Goal: Task Accomplishment & Management: Use online tool/utility

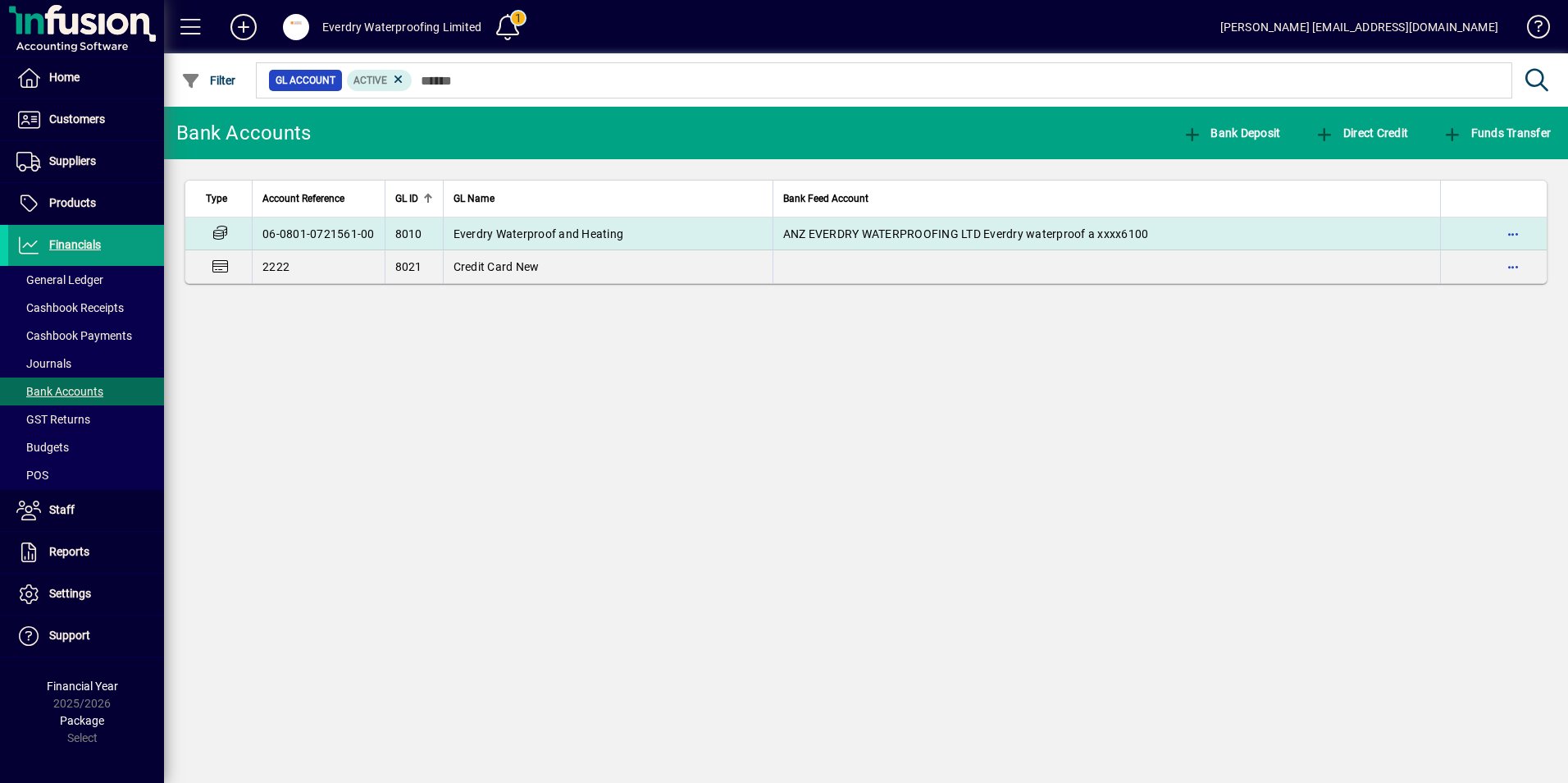
click at [472, 236] on span "Everdry Waterproof and Heating" at bounding box center [538, 234] width 170 height 13
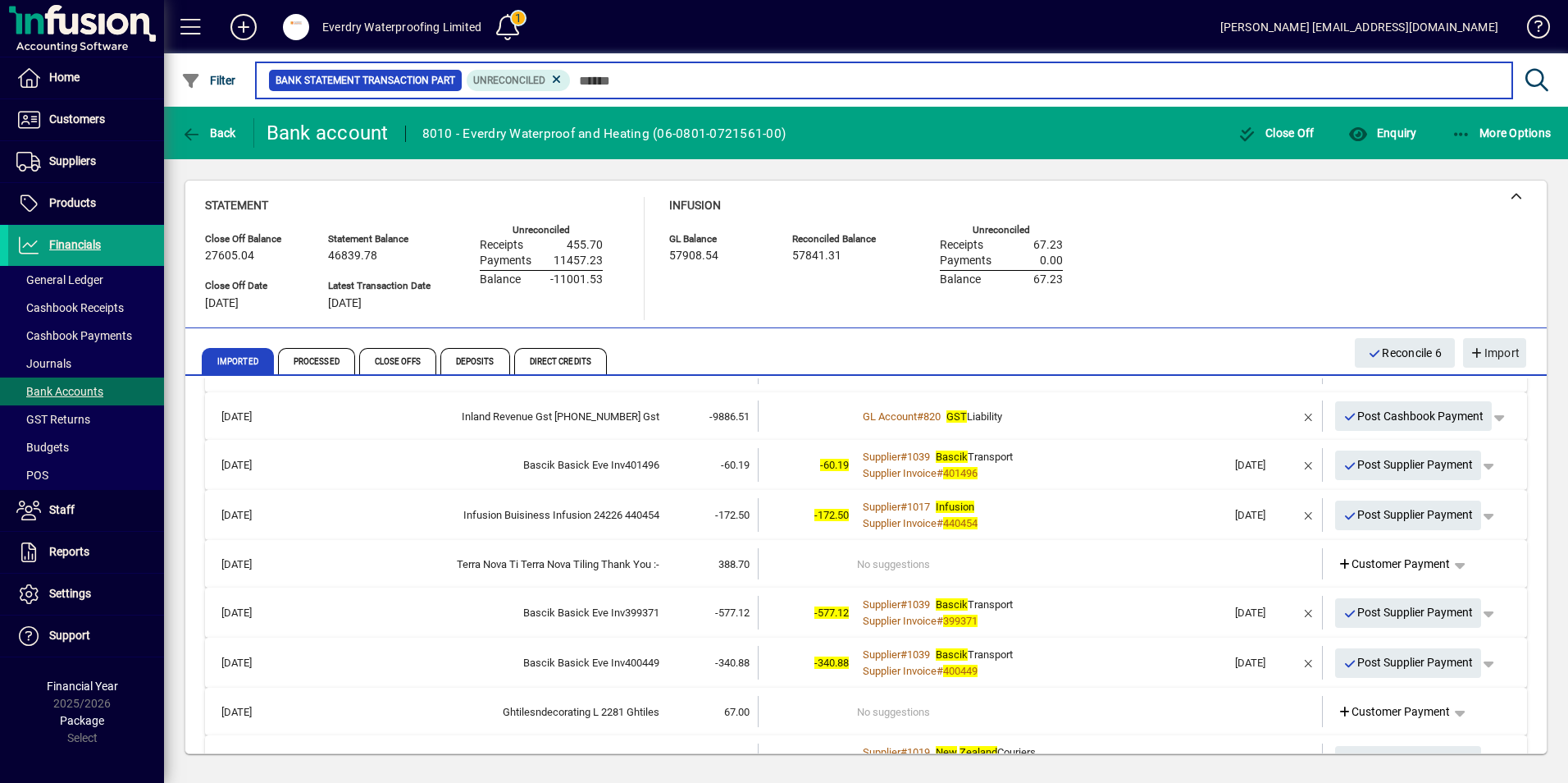
scroll to position [96, 0]
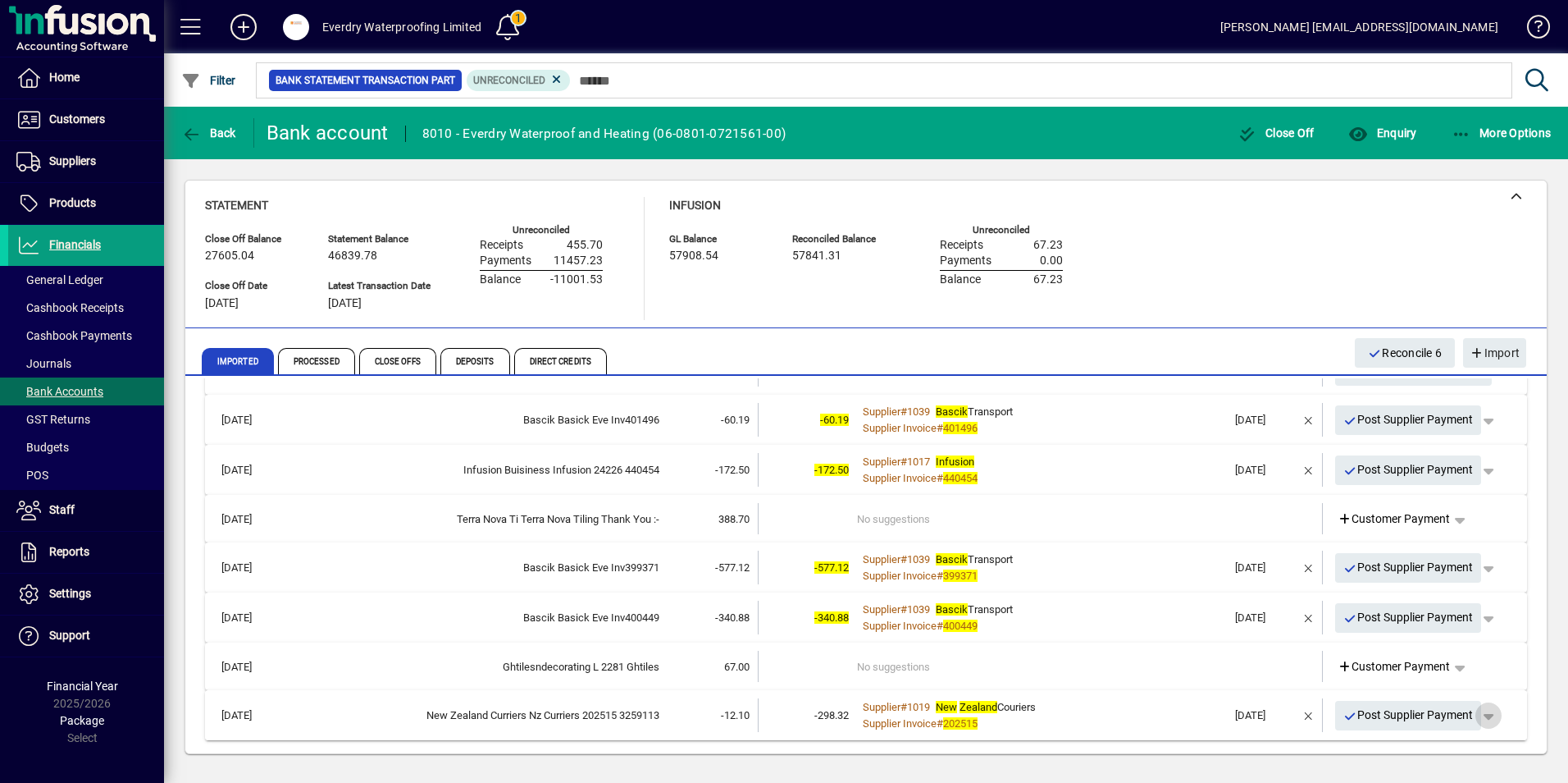
click at [1487, 718] on span "button" at bounding box center [1489, 715] width 40 height 40
click at [1442, 647] on span "Supplier Payment" at bounding box center [1431, 651] width 111 height 20
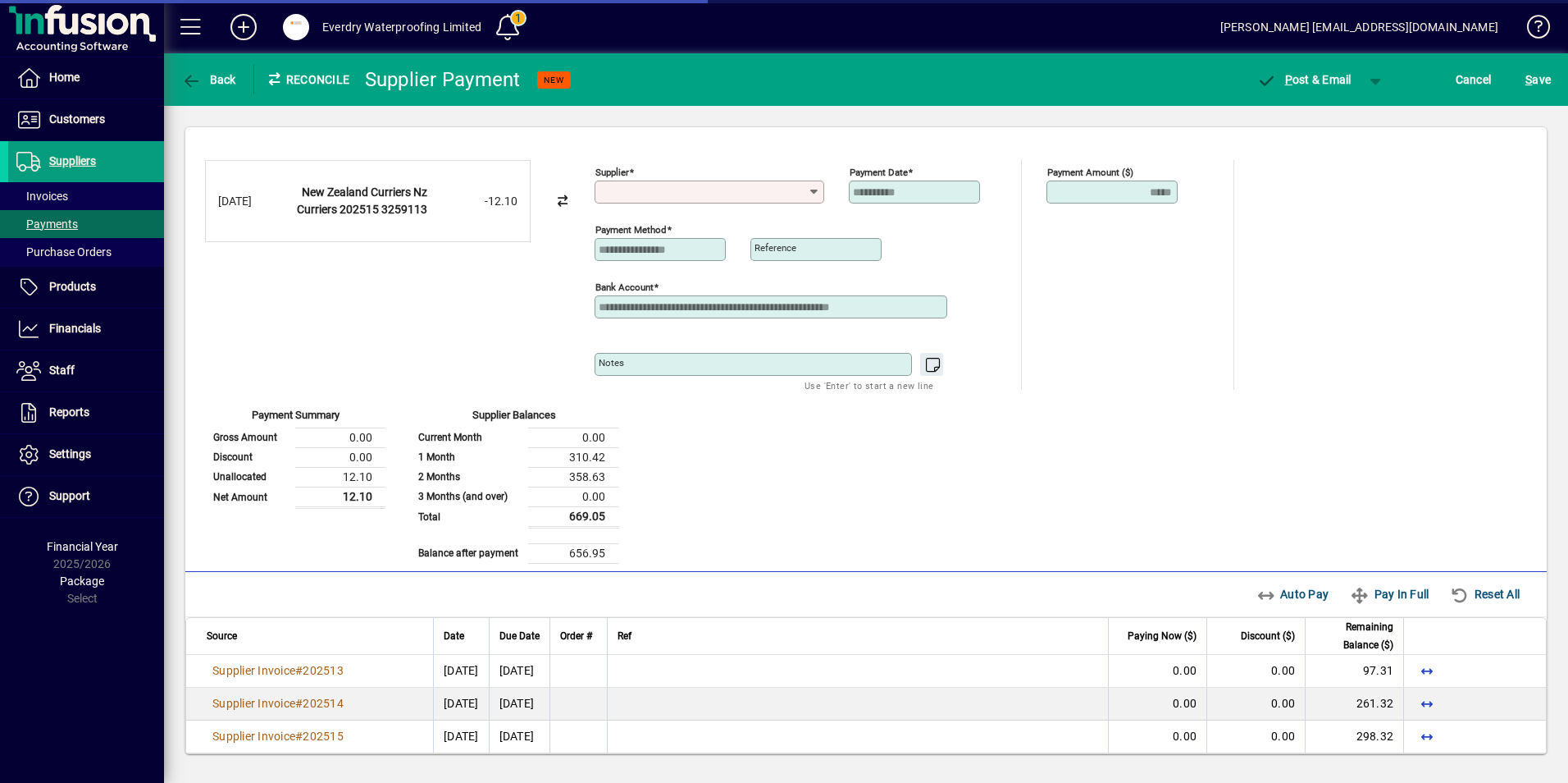
type input "**********"
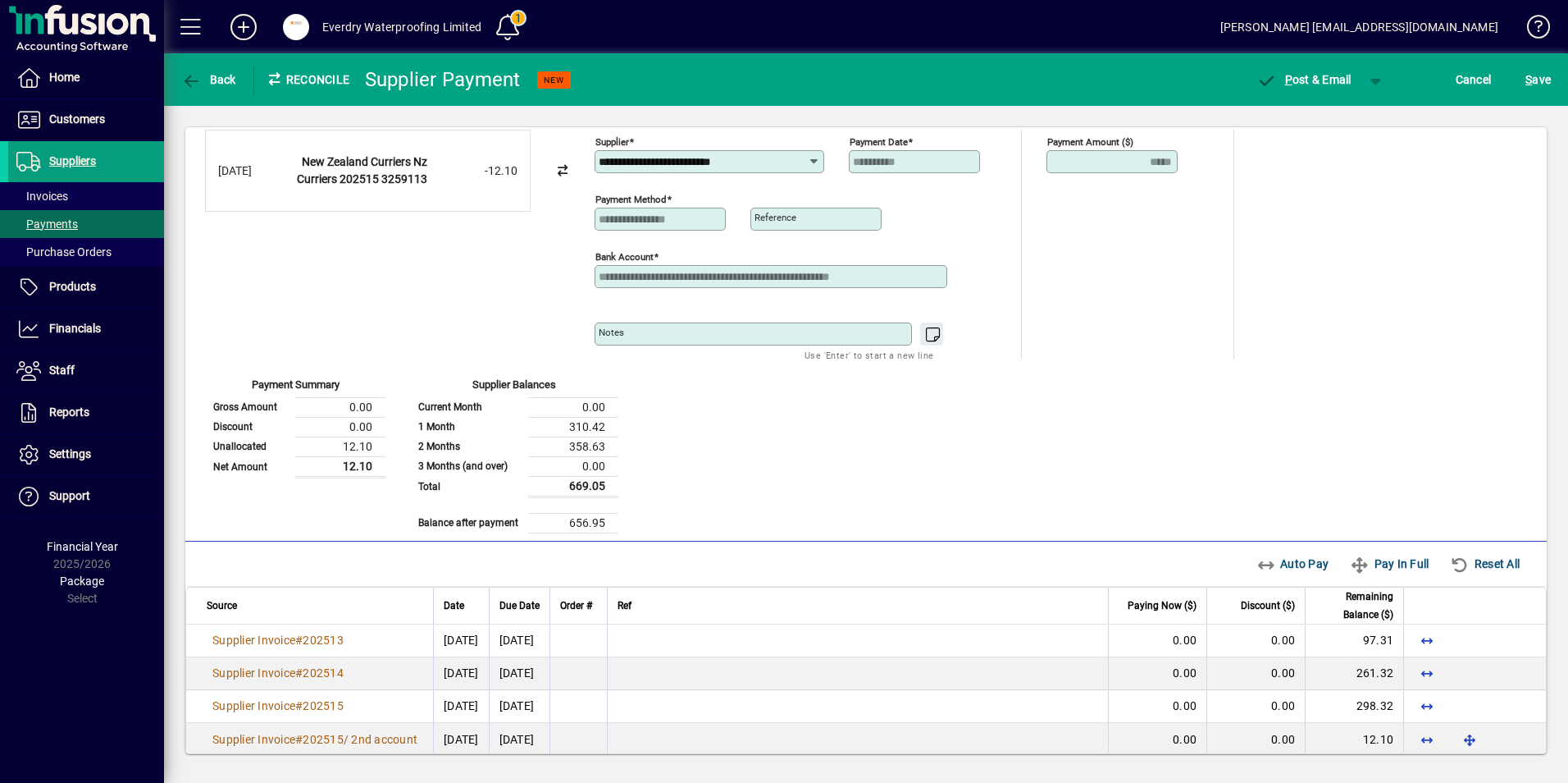
scroll to position [47, 0]
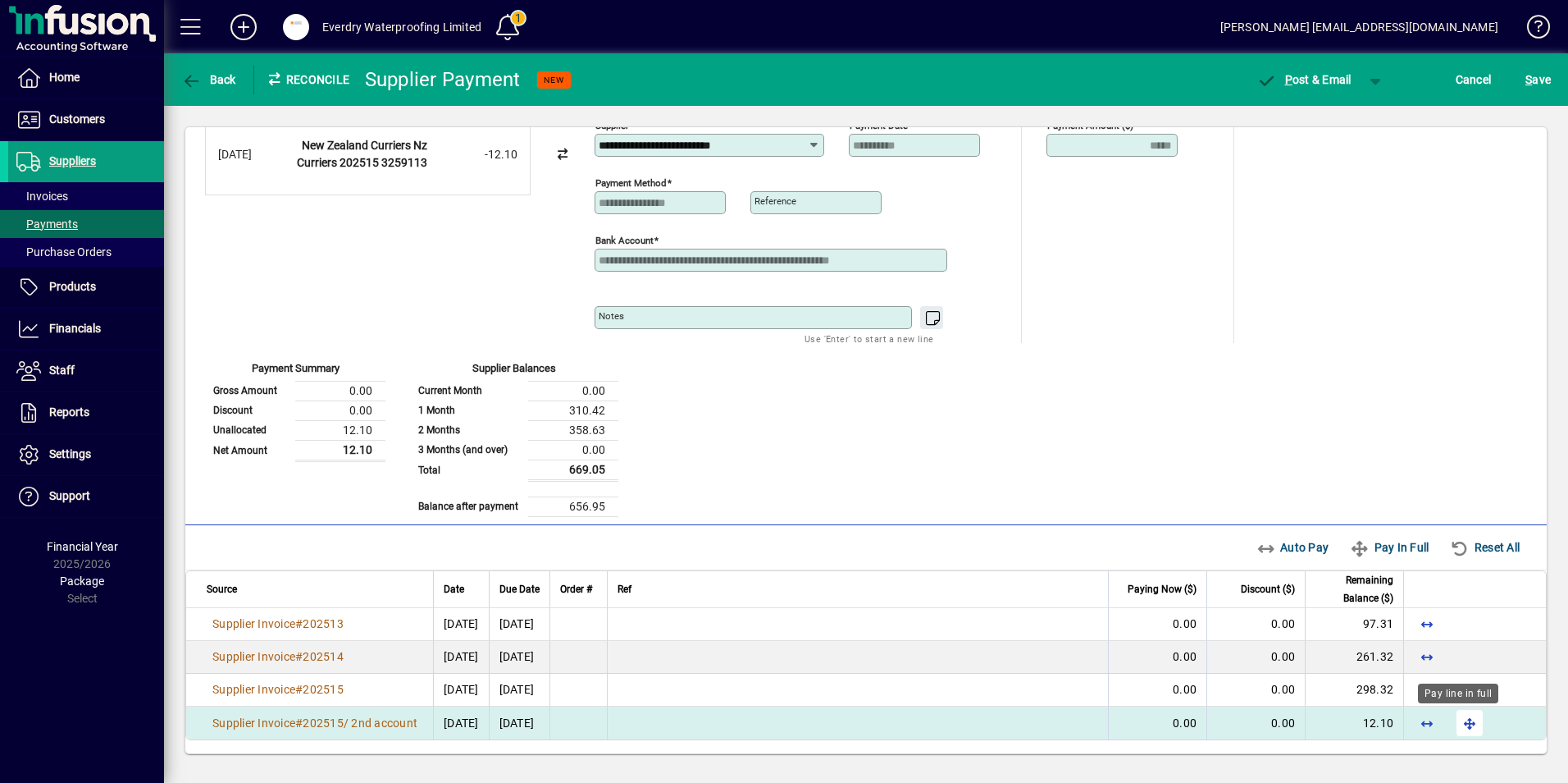
click at [1463, 722] on span "button" at bounding box center [1470, 723] width 40 height 40
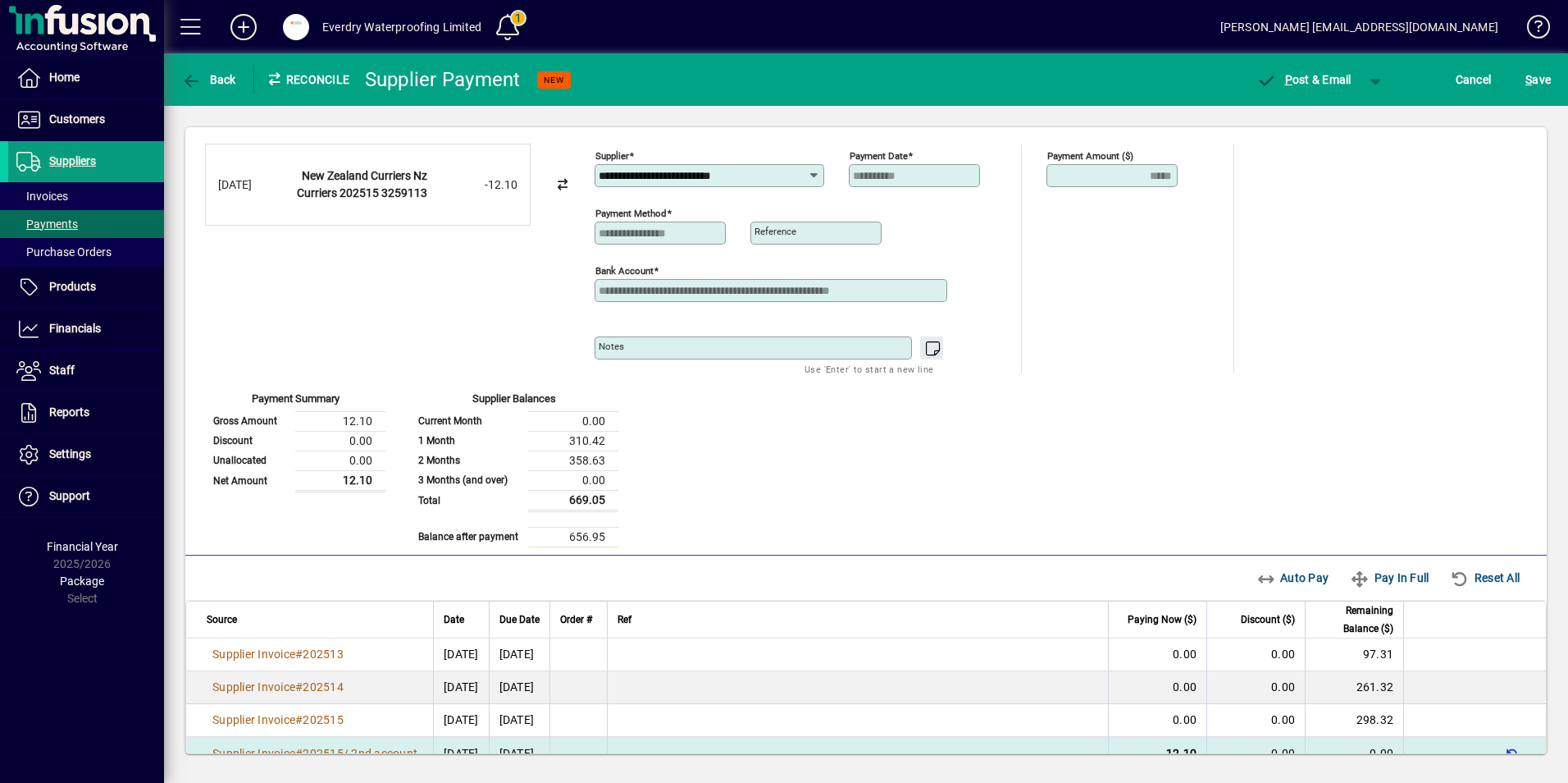
scroll to position [0, 0]
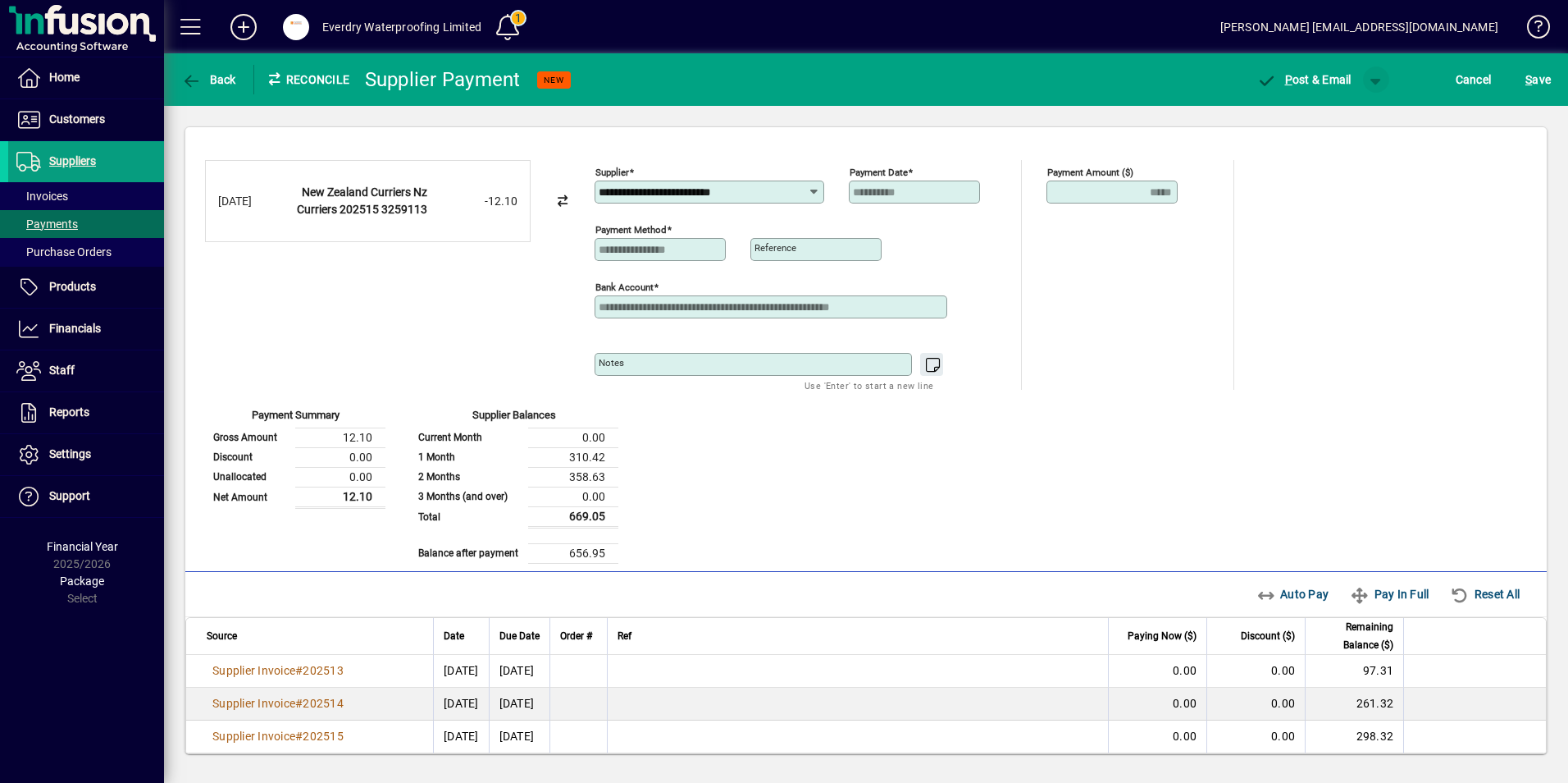
click at [1376, 91] on span "button" at bounding box center [1376, 80] width 40 height 40
click at [1345, 120] on span "button" at bounding box center [1333, 114] width 85 height 40
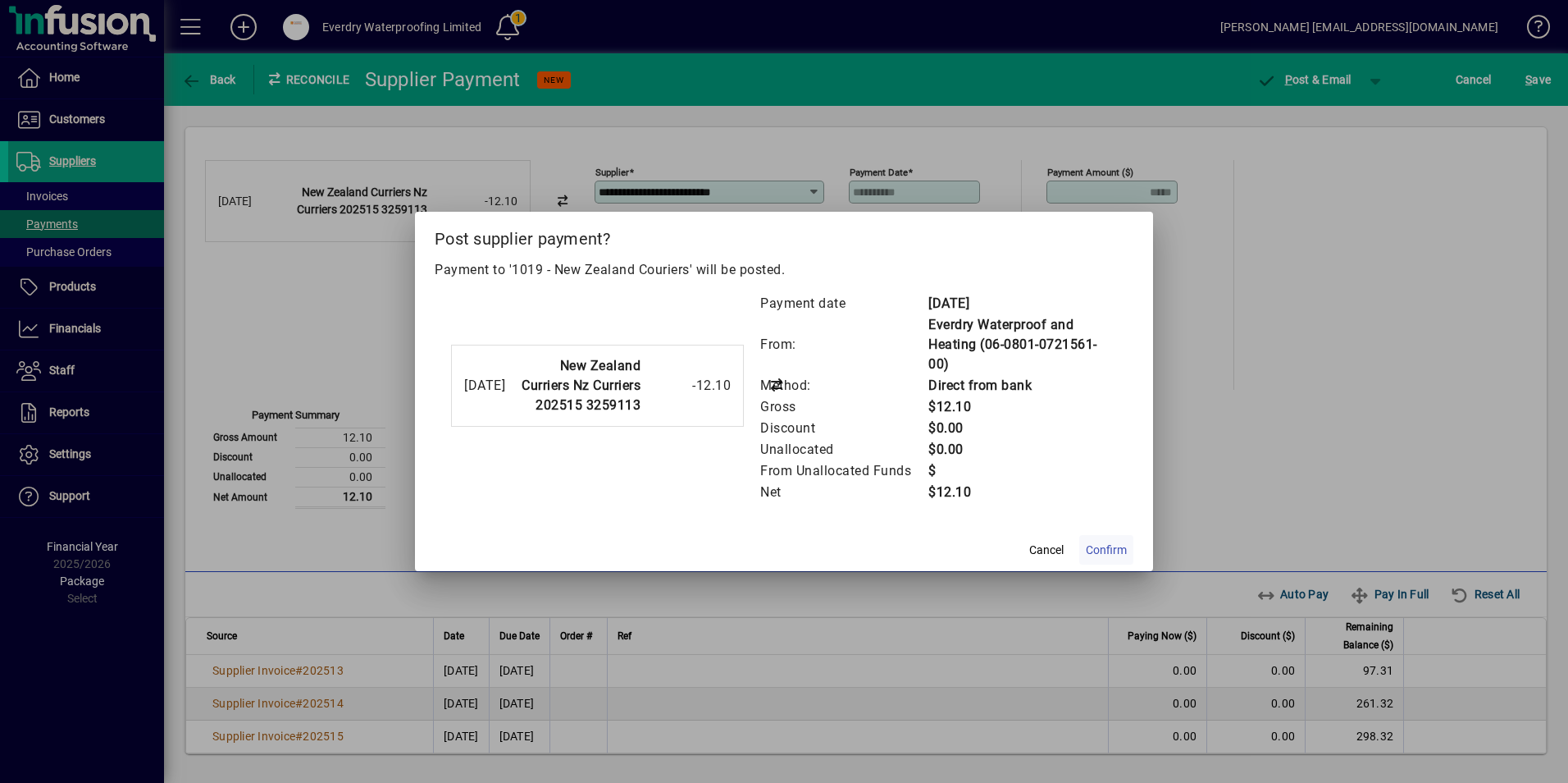
click at [1086, 547] on span "Confirm" at bounding box center [1106, 550] width 41 height 17
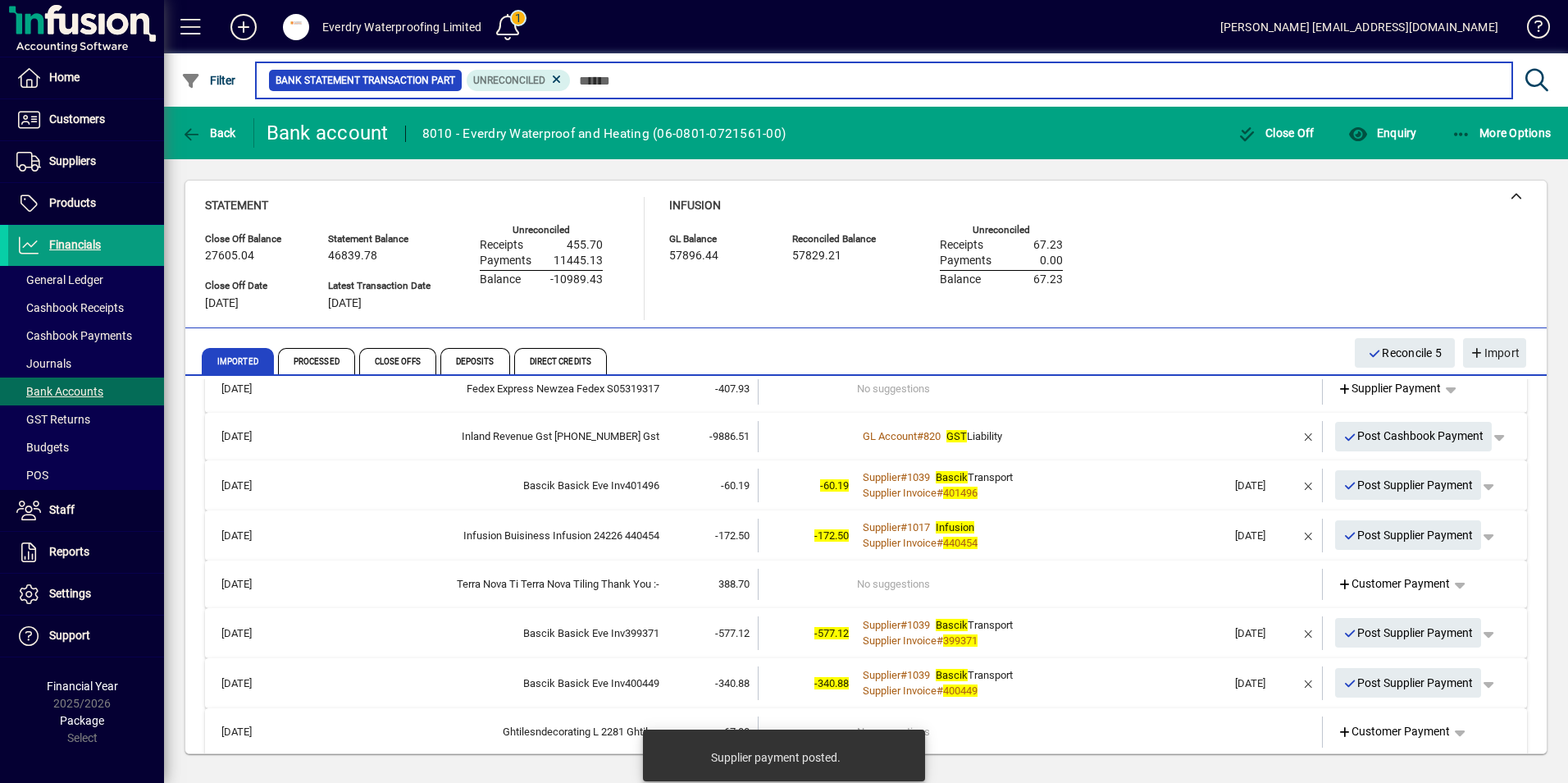
scroll to position [46, 0]
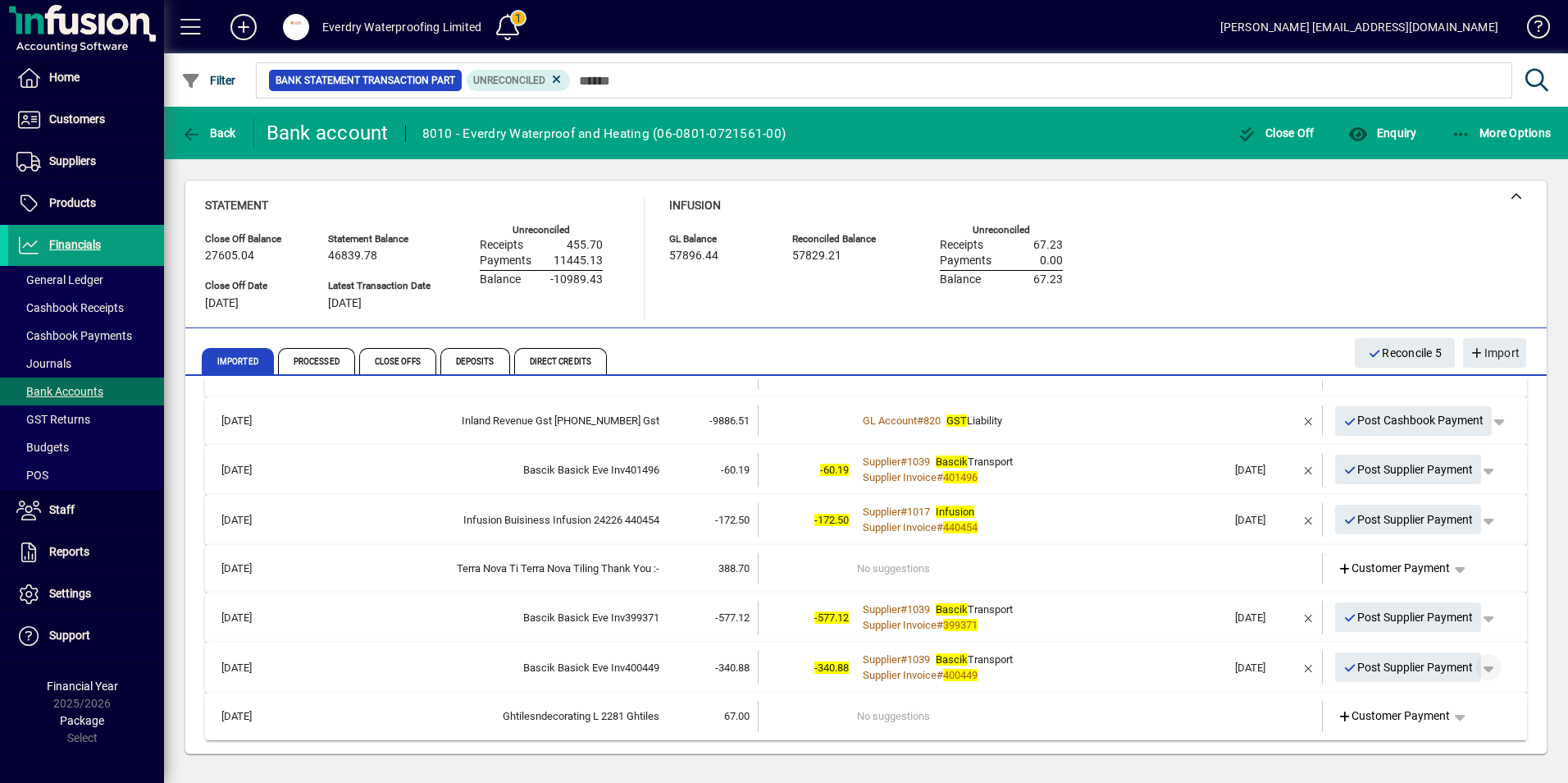
click at [1482, 671] on span "button" at bounding box center [1489, 667] width 40 height 40
click at [1415, 697] on span "Supplier Payment" at bounding box center [1431, 701] width 111 height 20
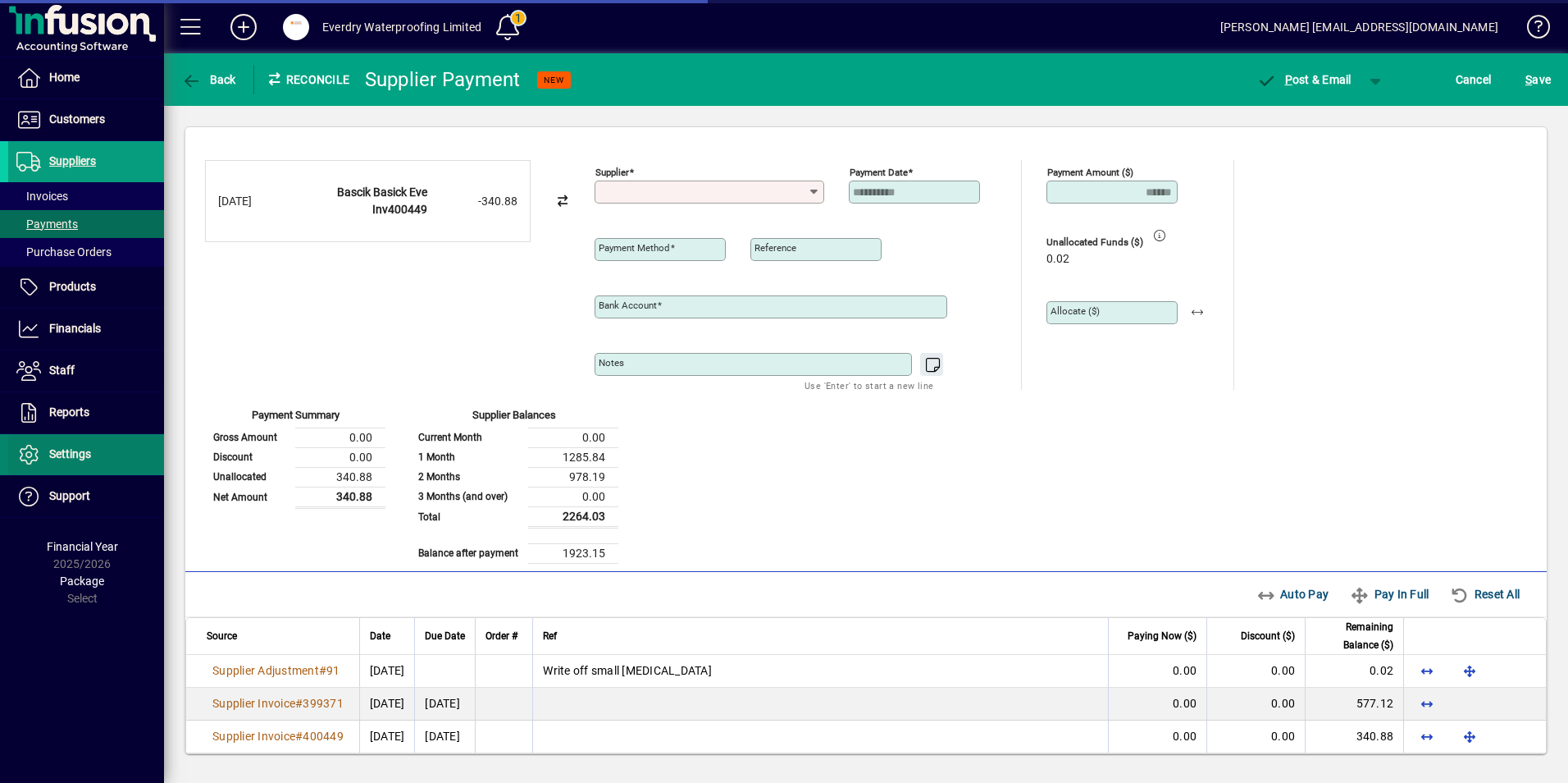
type input "**********"
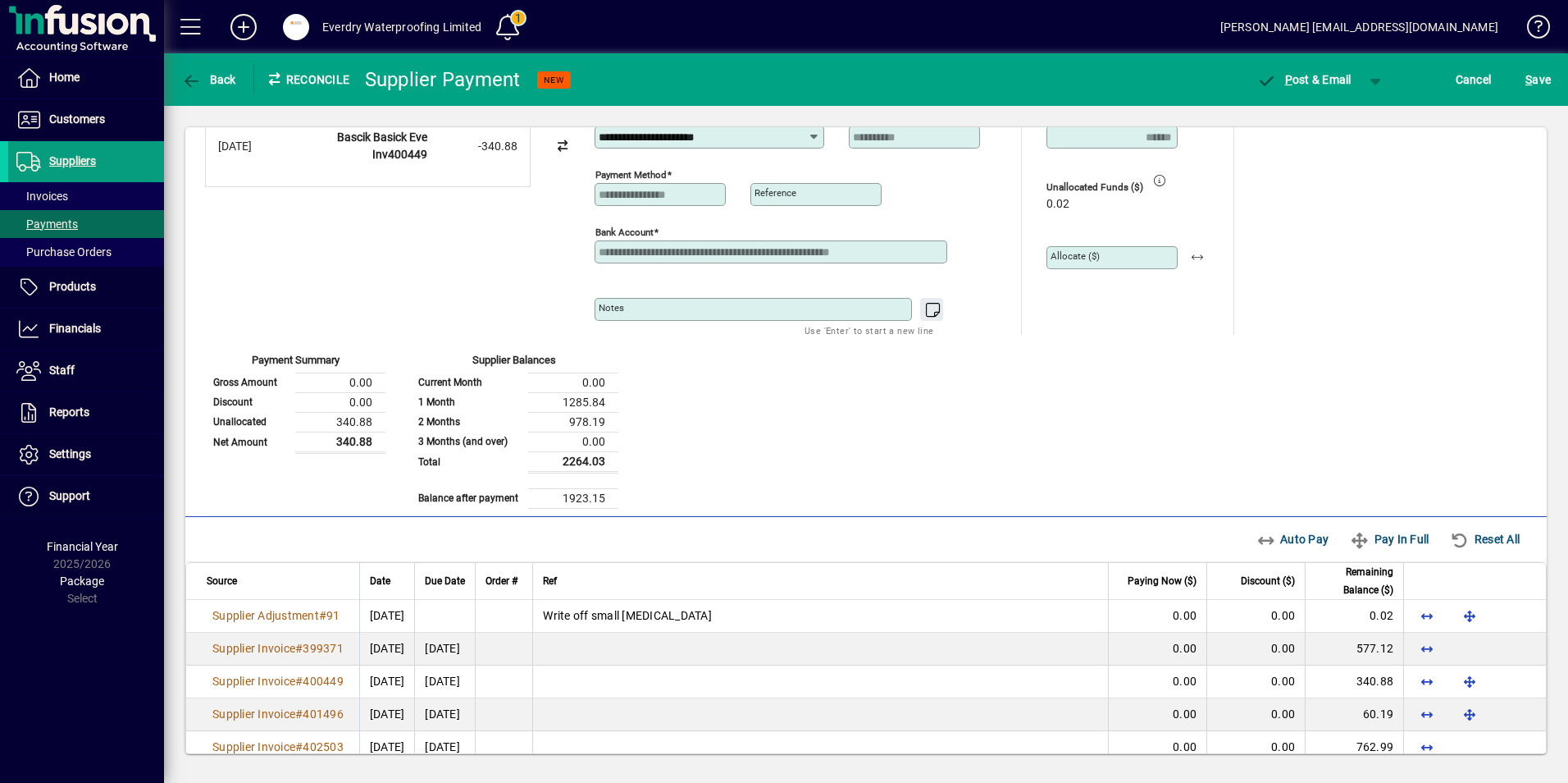
scroll to position [113, 0]
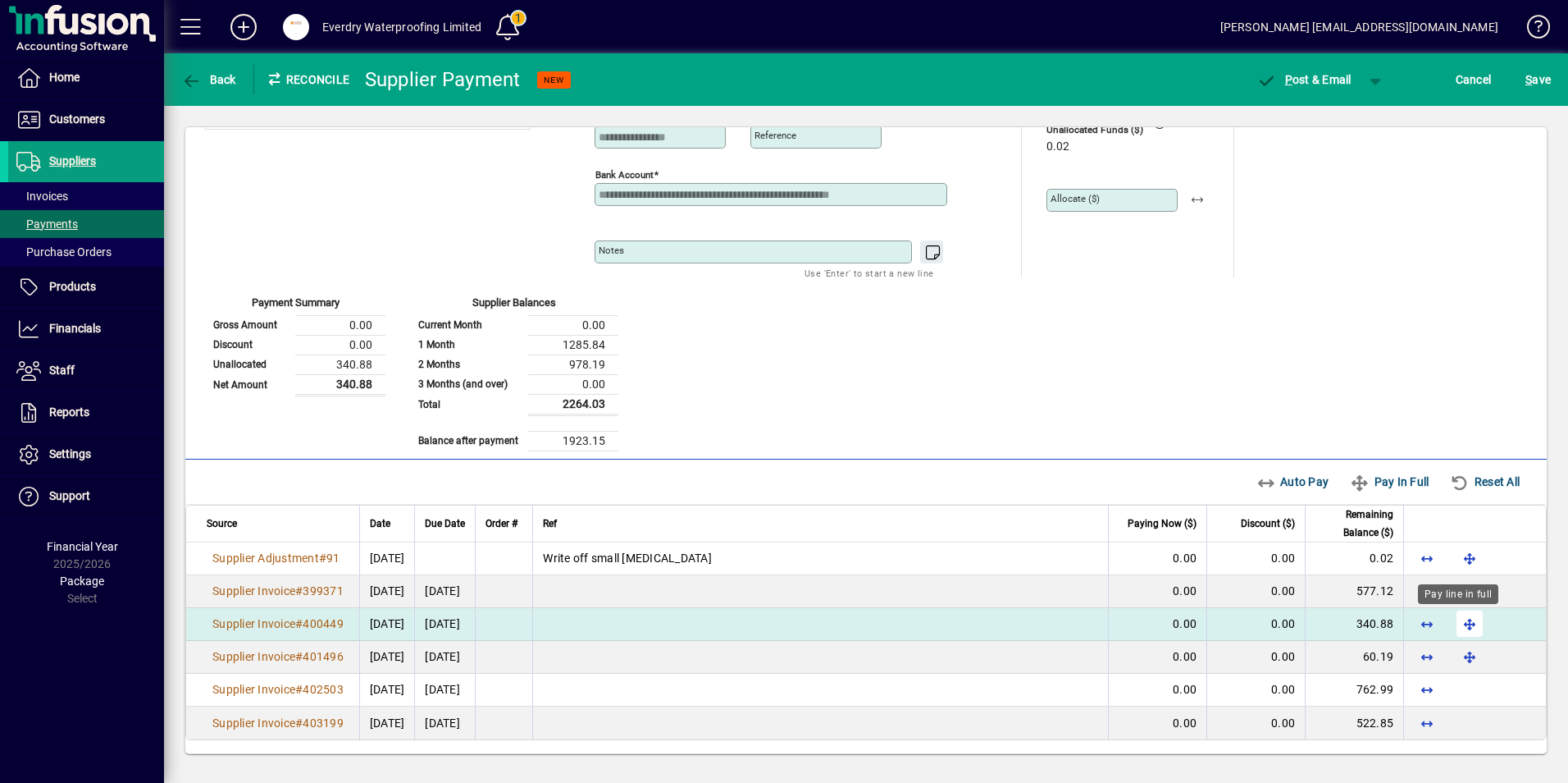
click at [1456, 624] on span "button" at bounding box center [1470, 623] width 40 height 40
click at [1377, 79] on span "button" at bounding box center [1376, 80] width 40 height 40
click at [1314, 117] on icon "button" at bounding box center [1305, 116] width 21 height 16
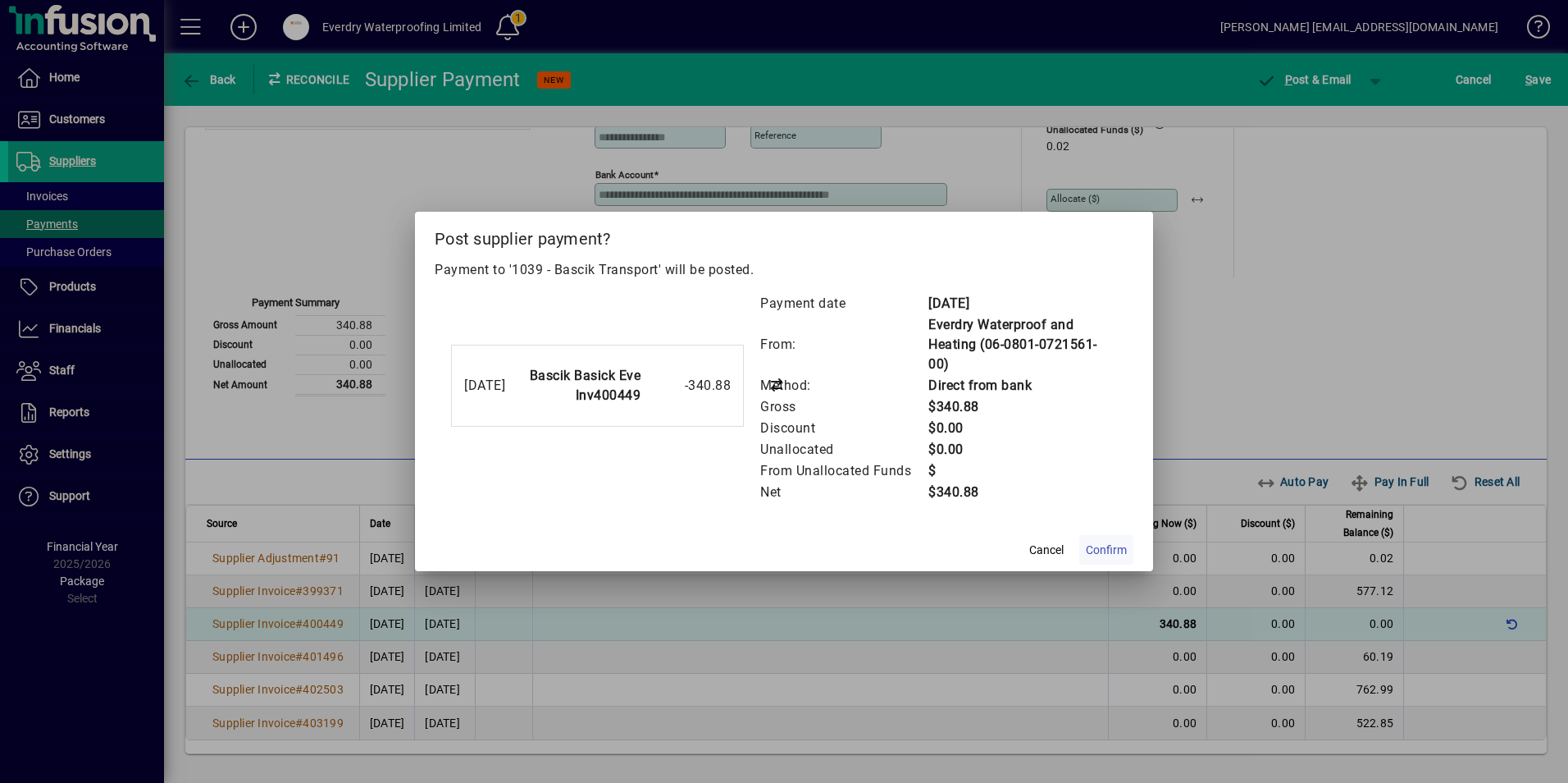
click at [1103, 553] on span "Confirm" at bounding box center [1106, 550] width 41 height 17
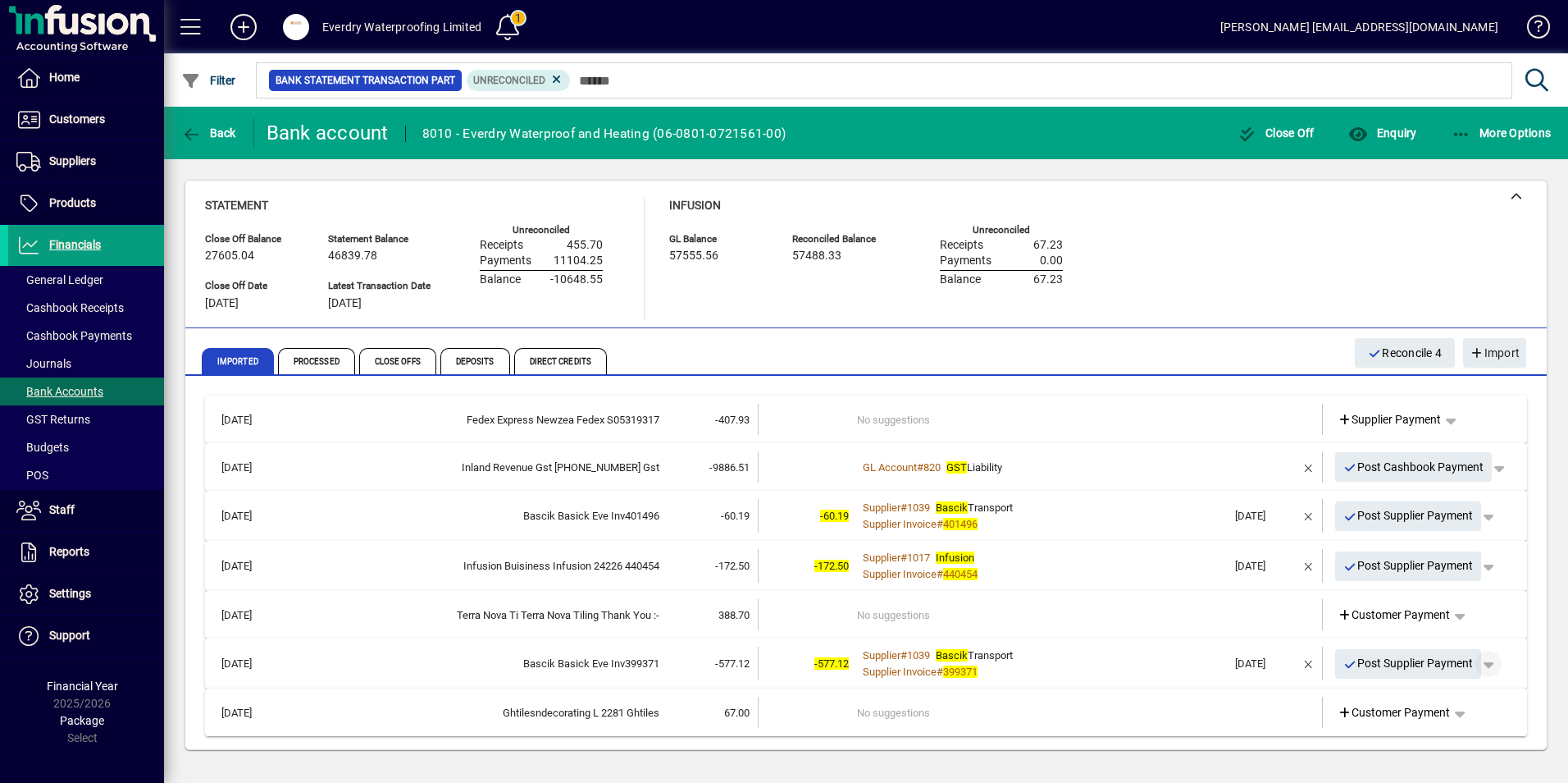
click at [1503, 664] on span "button" at bounding box center [1489, 664] width 40 height 40
click at [1463, 687] on span at bounding box center [1443, 698] width 123 height 40
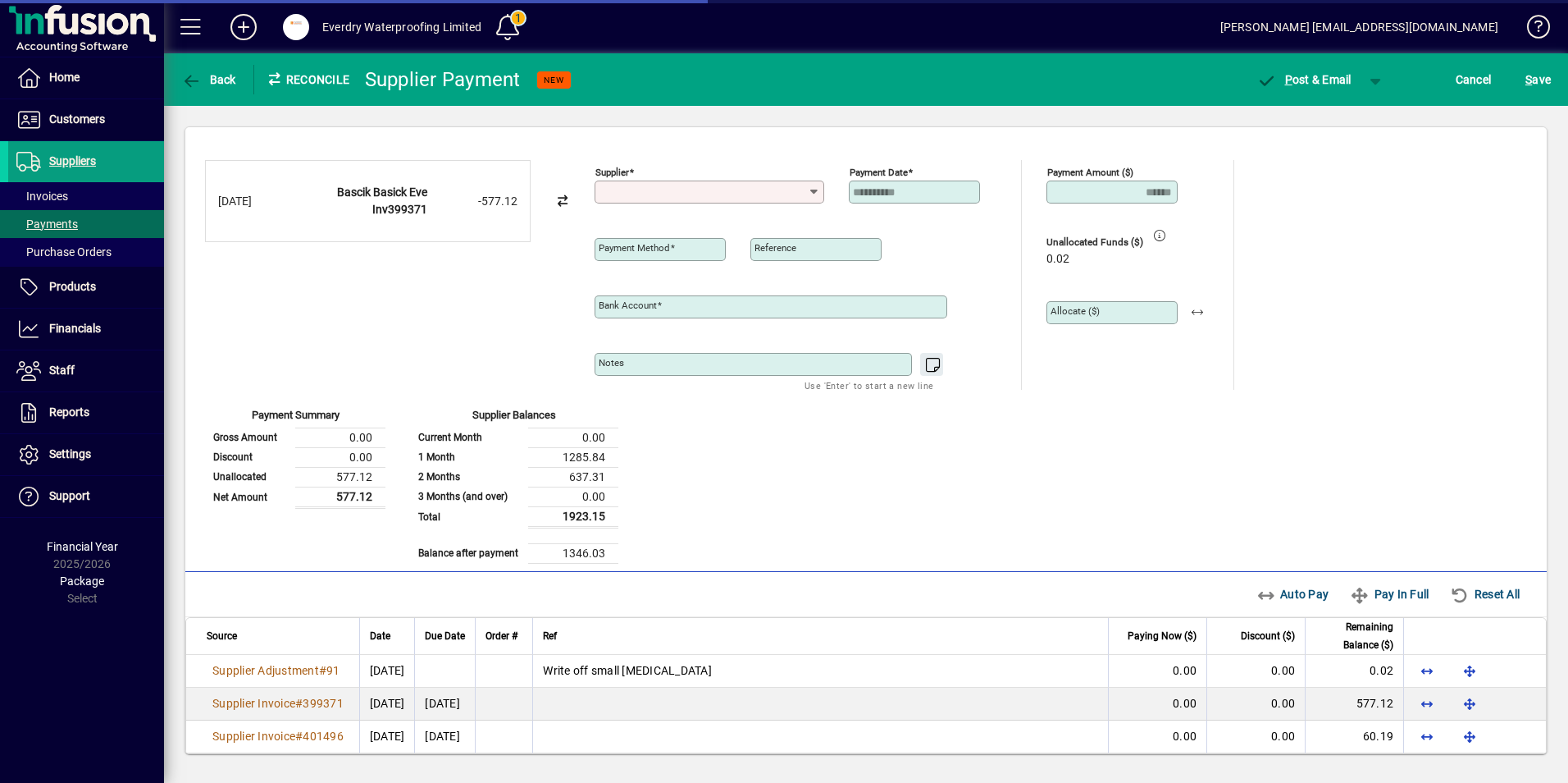
type input "**********"
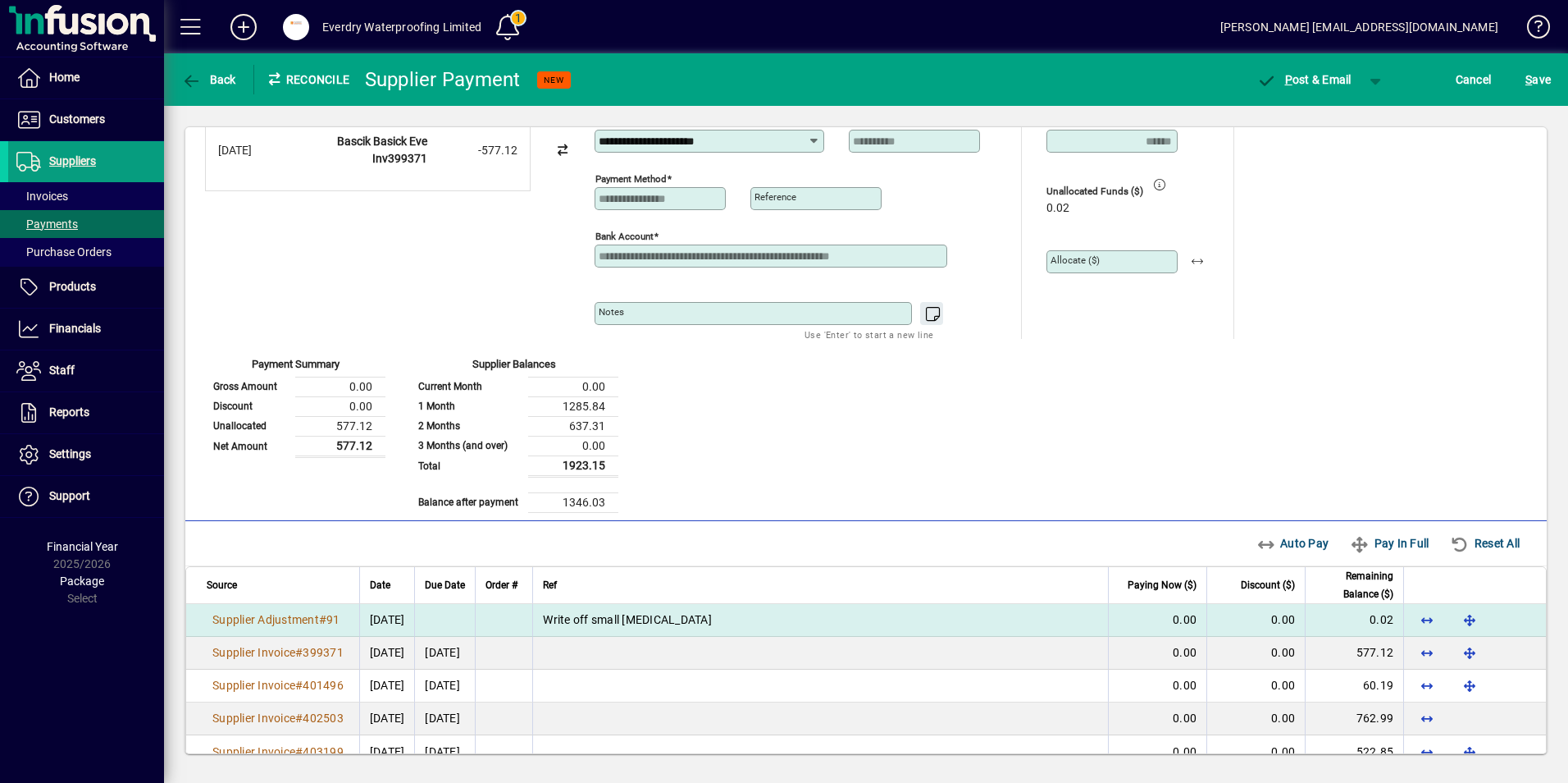
scroll to position [80, 0]
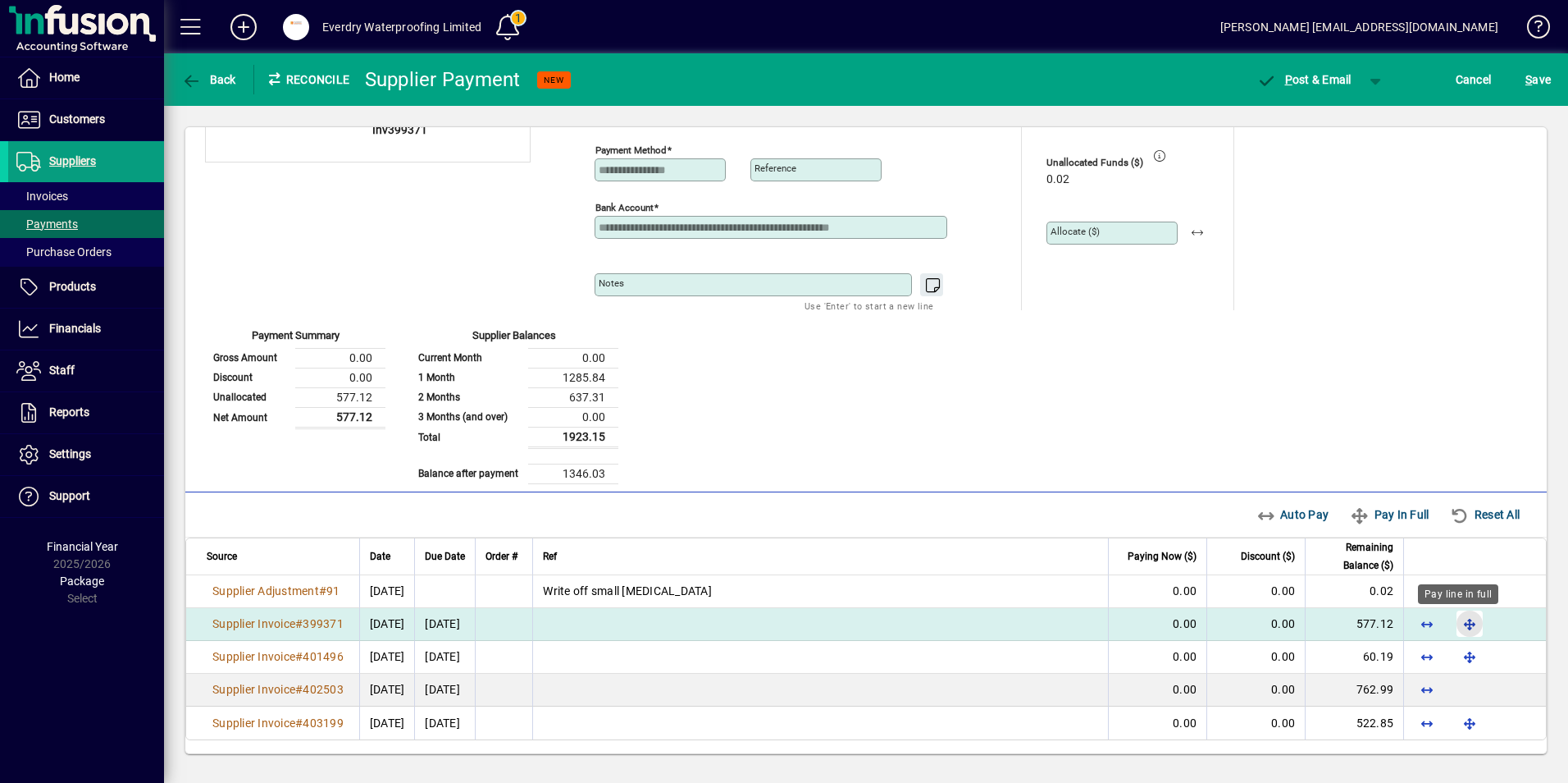
click at [1459, 623] on span "button" at bounding box center [1470, 623] width 40 height 40
click at [1388, 85] on span "button" at bounding box center [1376, 80] width 40 height 40
click at [1364, 111] on span "button" at bounding box center [1333, 114] width 85 height 40
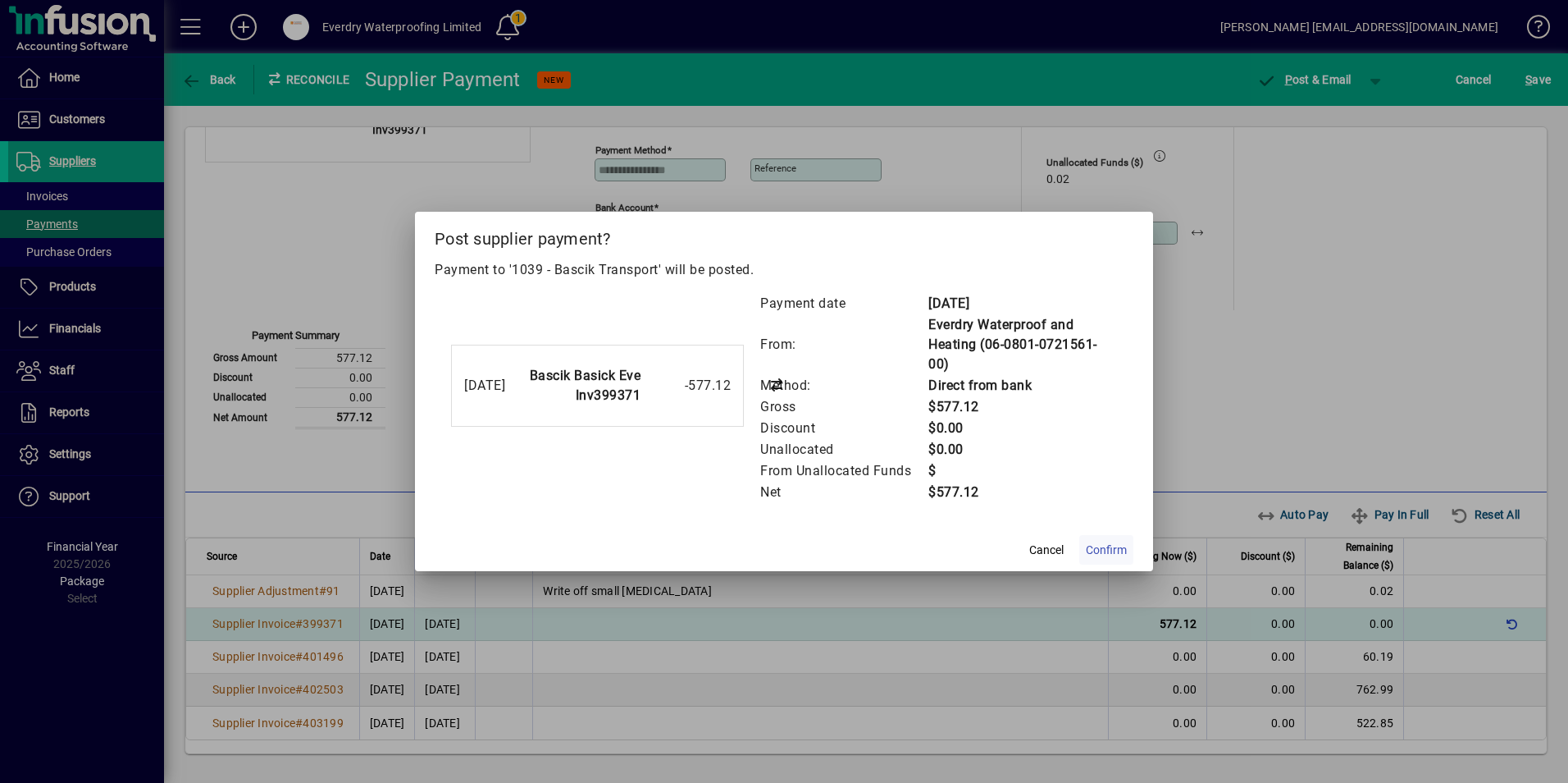
click at [1103, 552] on span "Confirm" at bounding box center [1106, 550] width 41 height 17
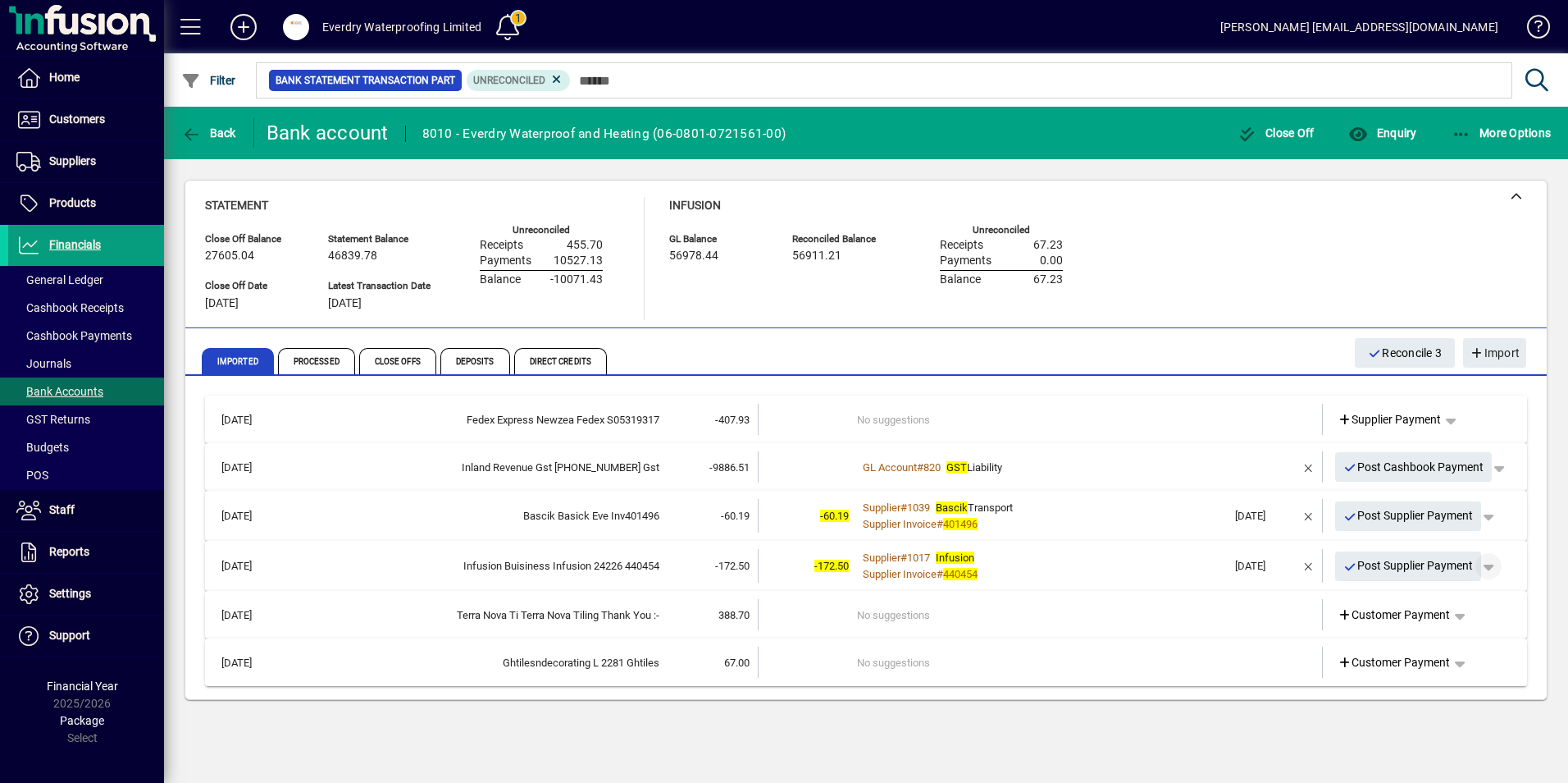
click at [1499, 568] on span "button" at bounding box center [1489, 566] width 40 height 40
click at [1476, 601] on span "Supplier Payment" at bounding box center [1443, 600] width 111 height 20
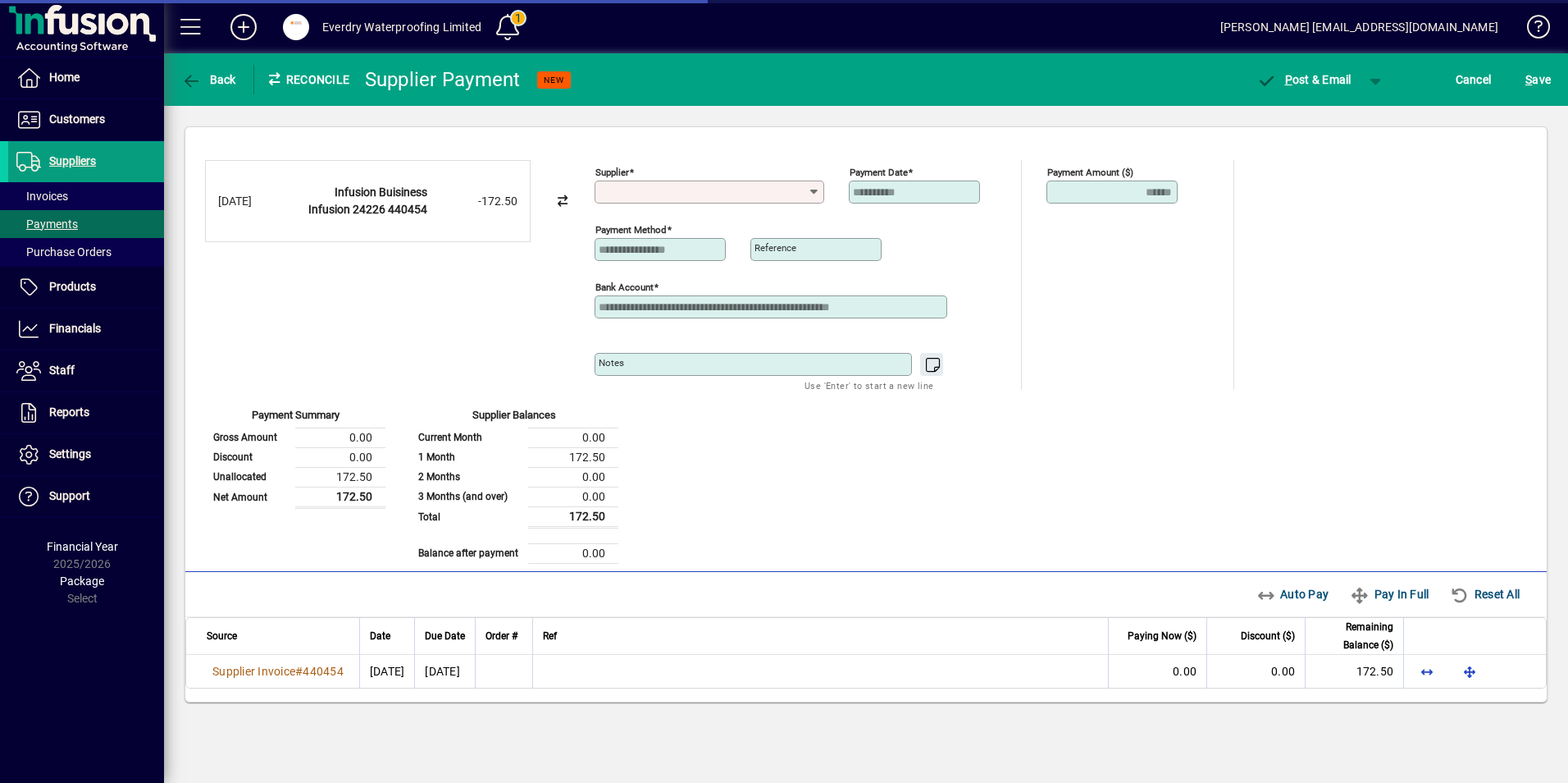
type input "**********"
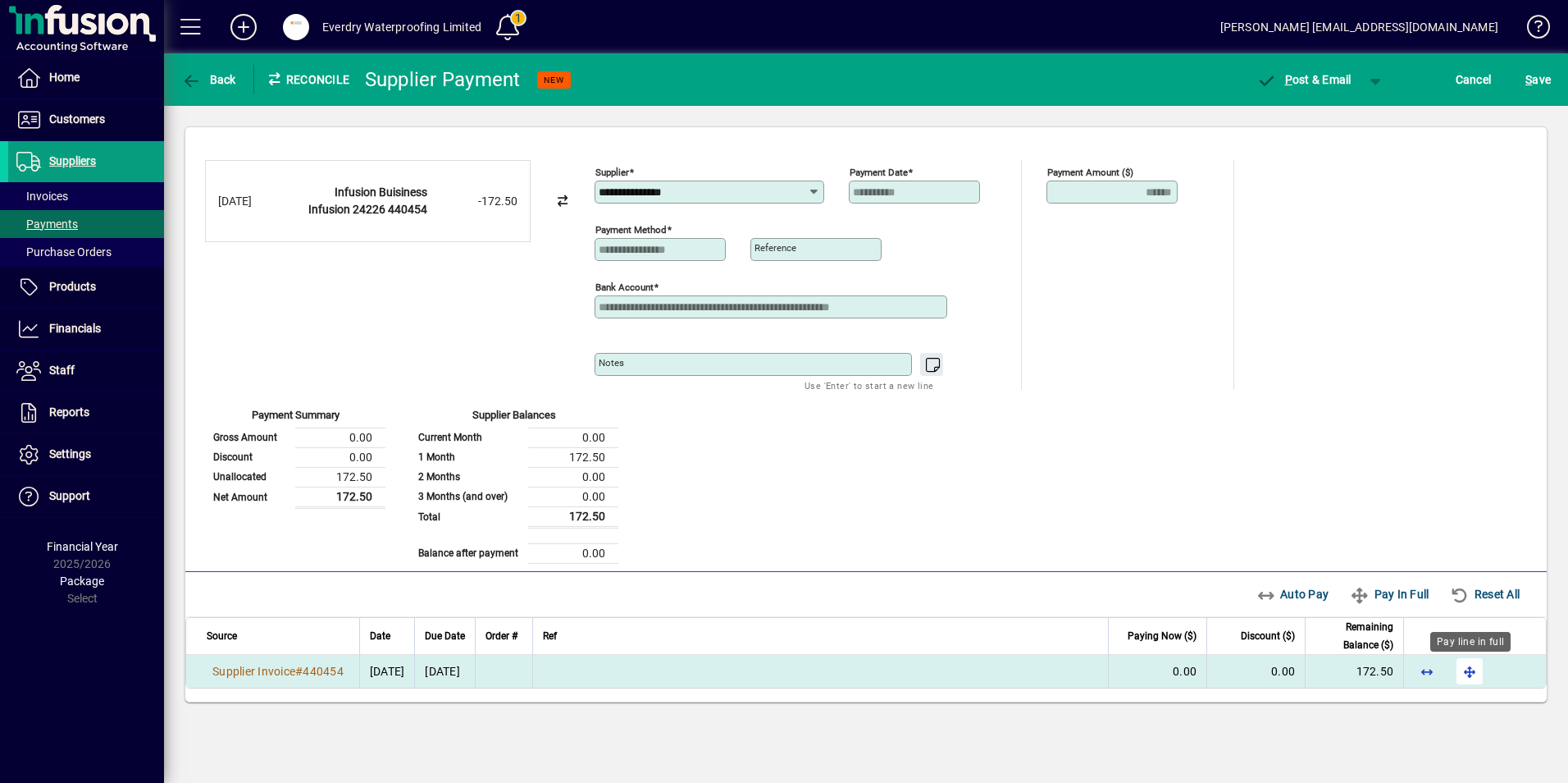
click at [1466, 661] on span "button" at bounding box center [1470, 671] width 40 height 40
click at [1375, 82] on span "button" at bounding box center [1376, 80] width 40 height 40
click at [1346, 122] on span "button" at bounding box center [1333, 114] width 85 height 40
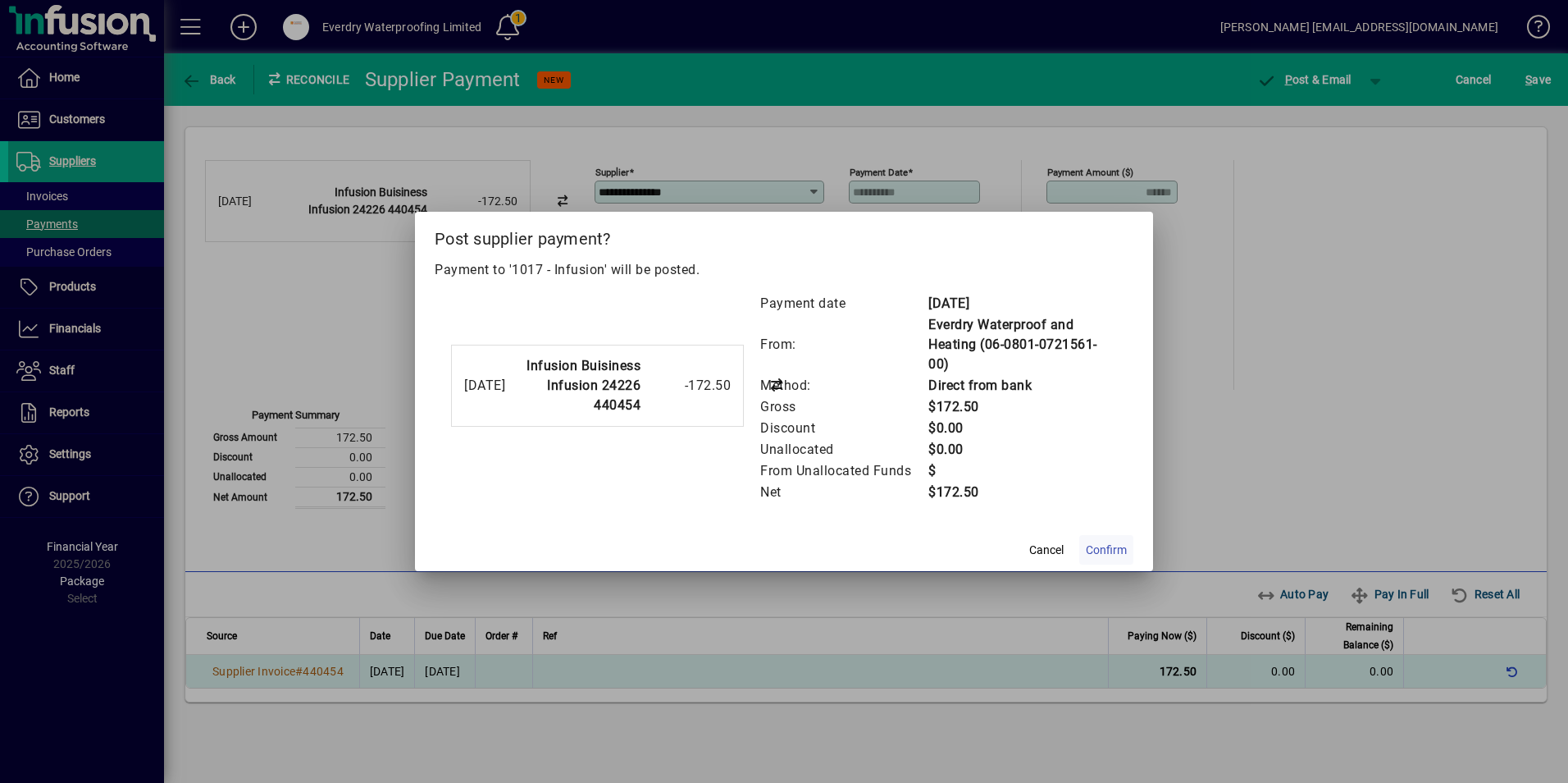
click at [1099, 554] on span "Confirm" at bounding box center [1106, 550] width 41 height 17
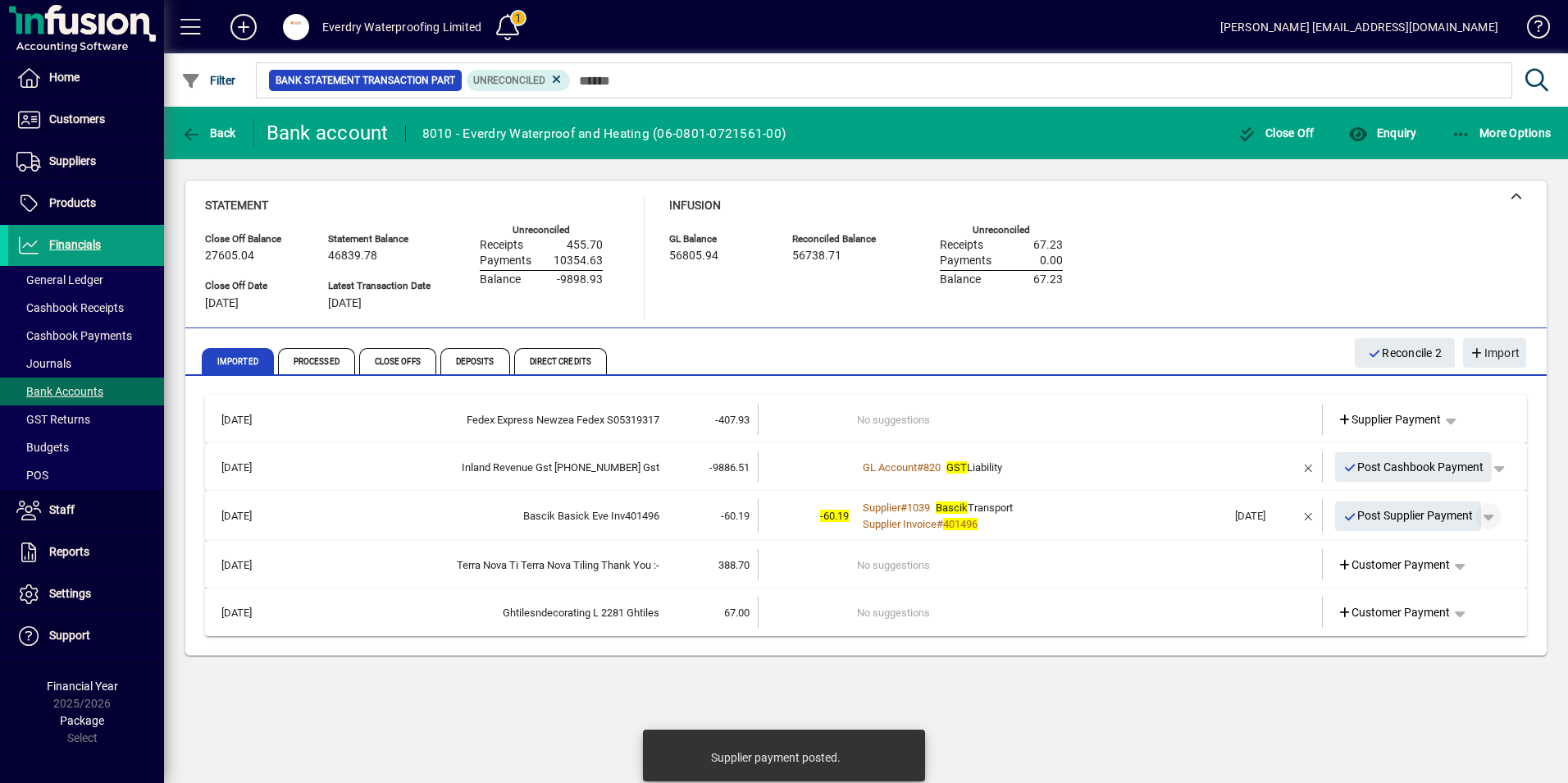
click at [1496, 515] on span "button" at bounding box center [1489, 516] width 40 height 40
click at [1443, 548] on span "Supplier Payment" at bounding box center [1443, 551] width 111 height 20
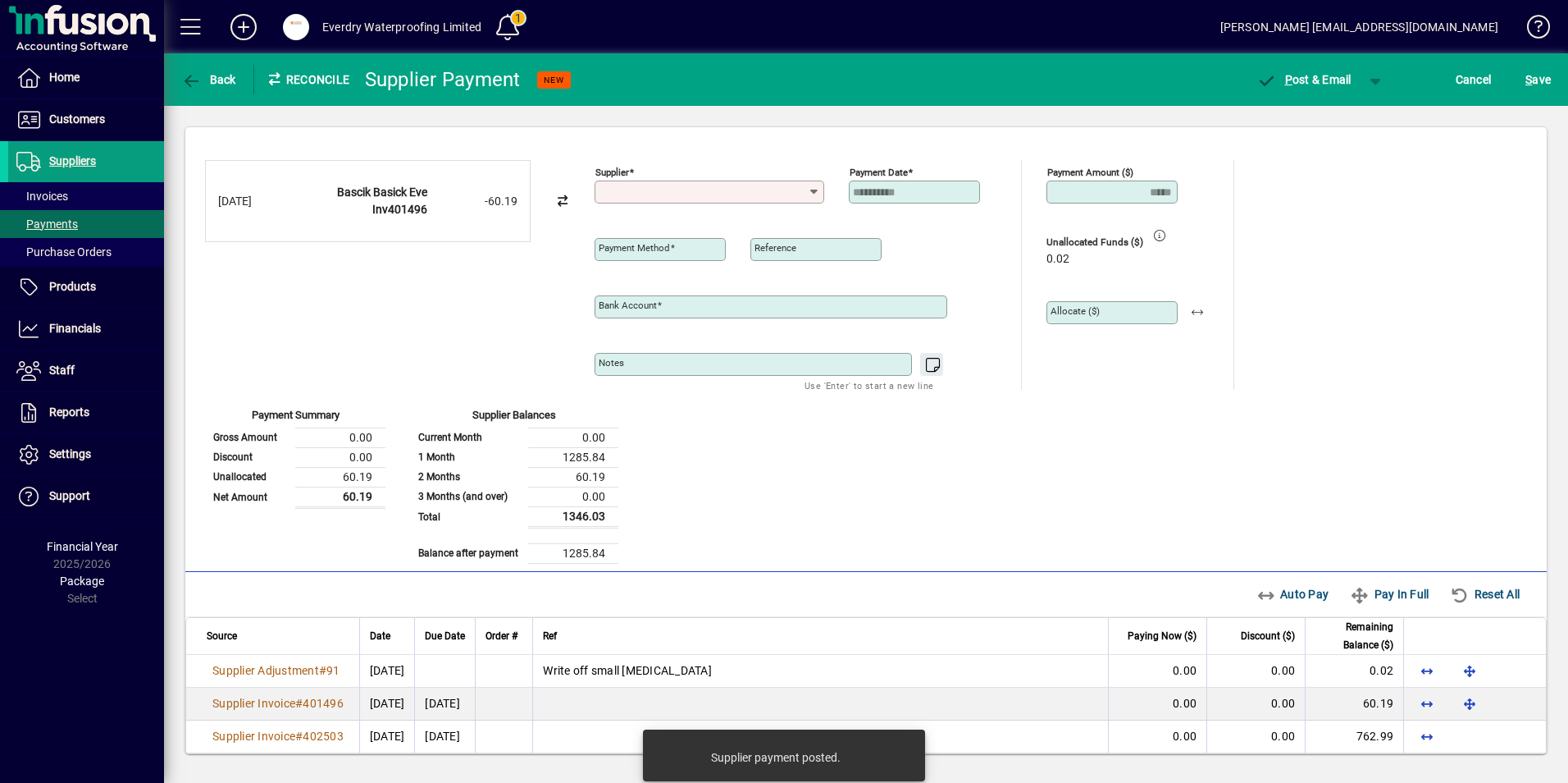
type input "**********"
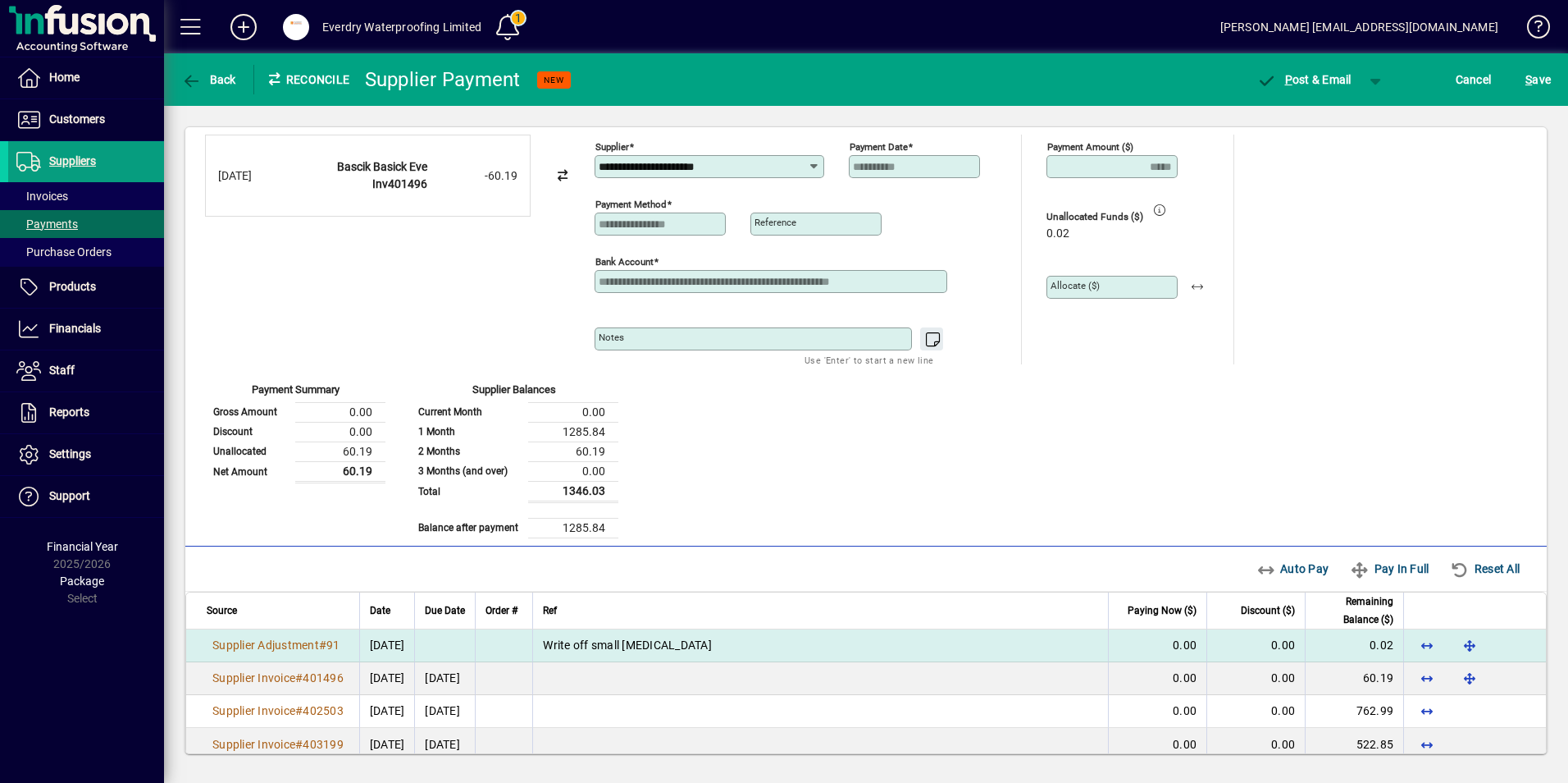
scroll to position [47, 0]
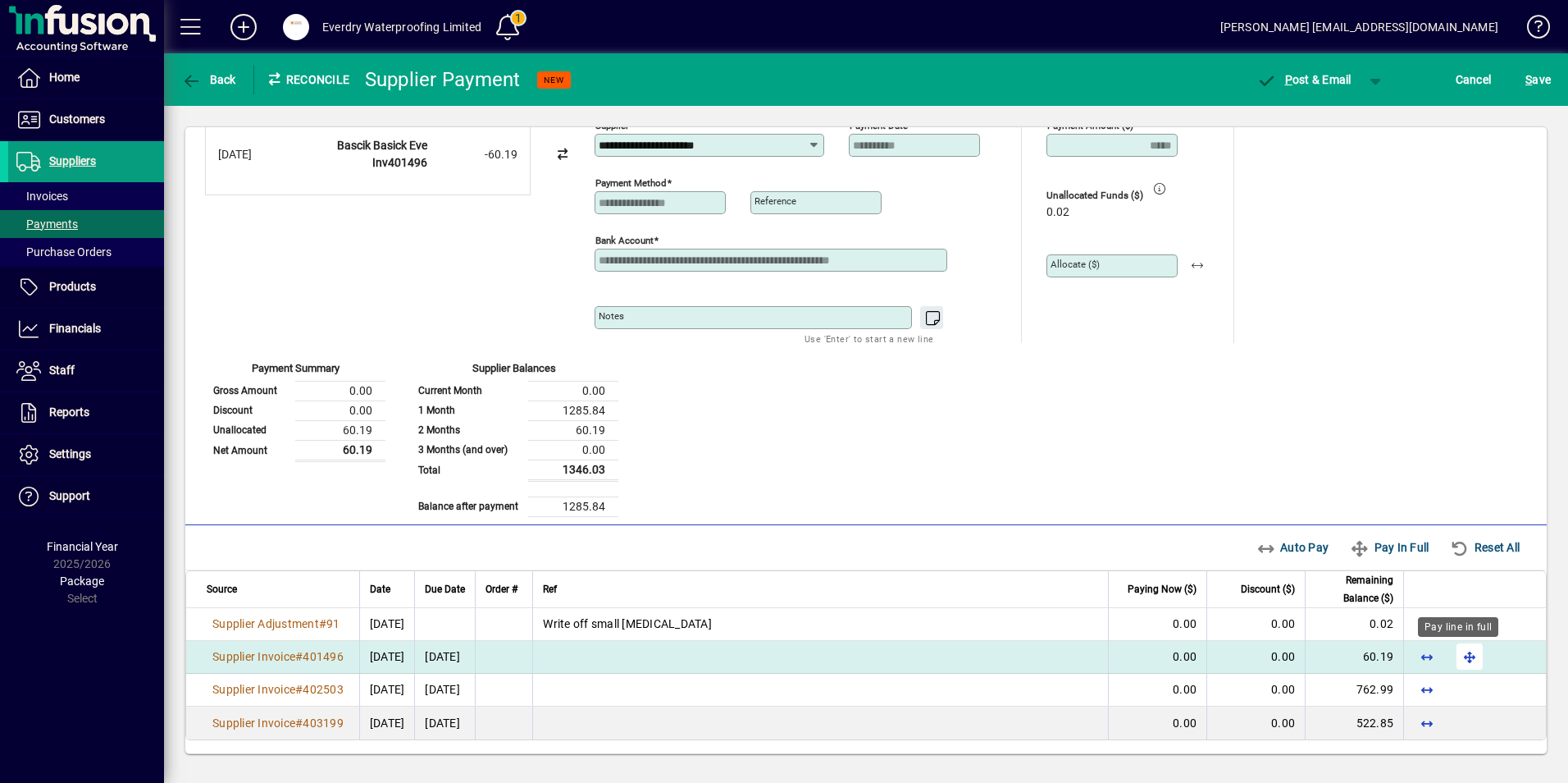
click at [1453, 650] on span "button" at bounding box center [1470, 656] width 40 height 40
click at [1375, 72] on span "button" at bounding box center [1376, 80] width 40 height 40
click at [1342, 116] on span "P ost" at bounding box center [1324, 114] width 58 height 13
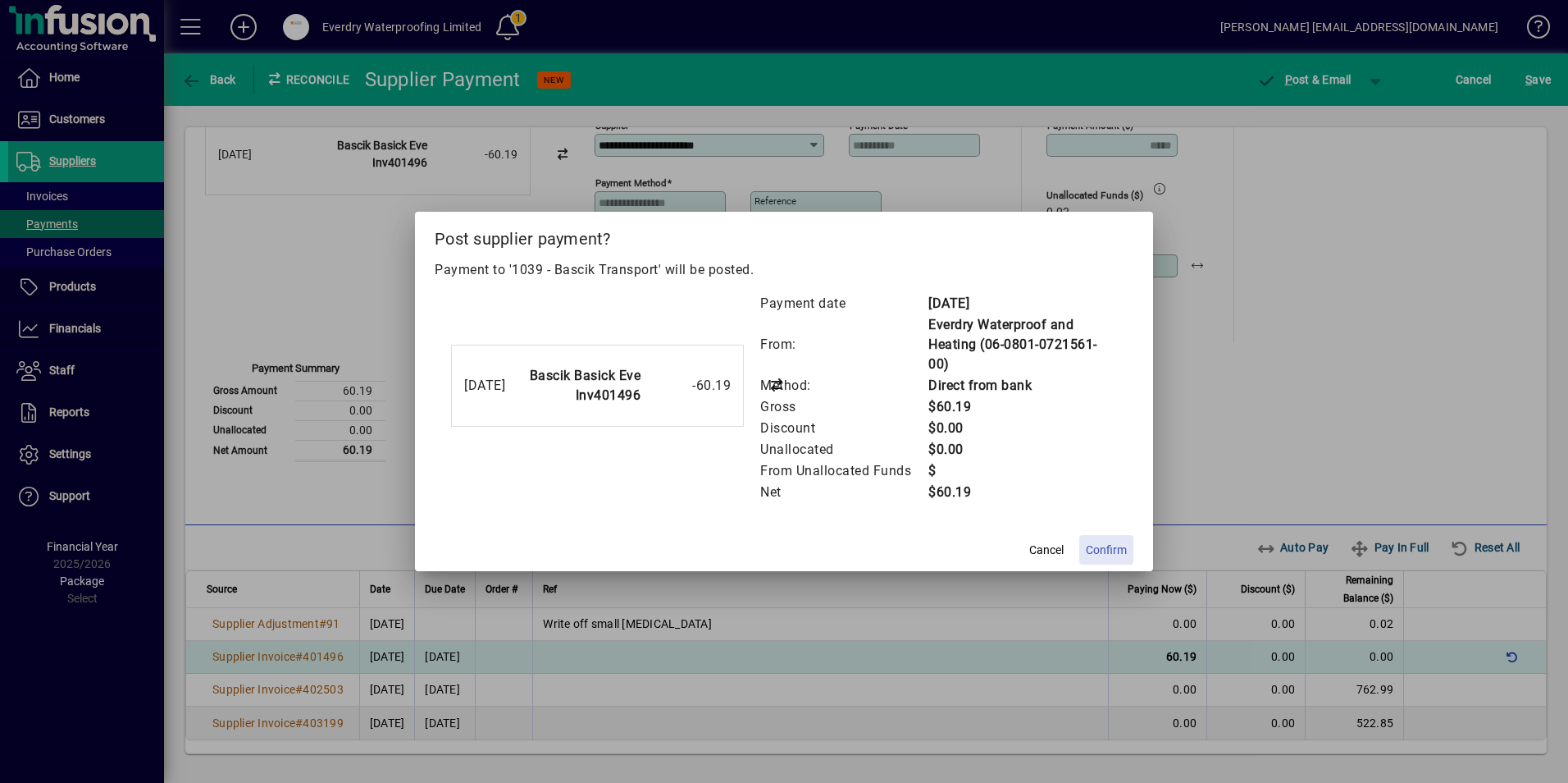
click at [1103, 552] on span "Confirm" at bounding box center [1106, 550] width 41 height 17
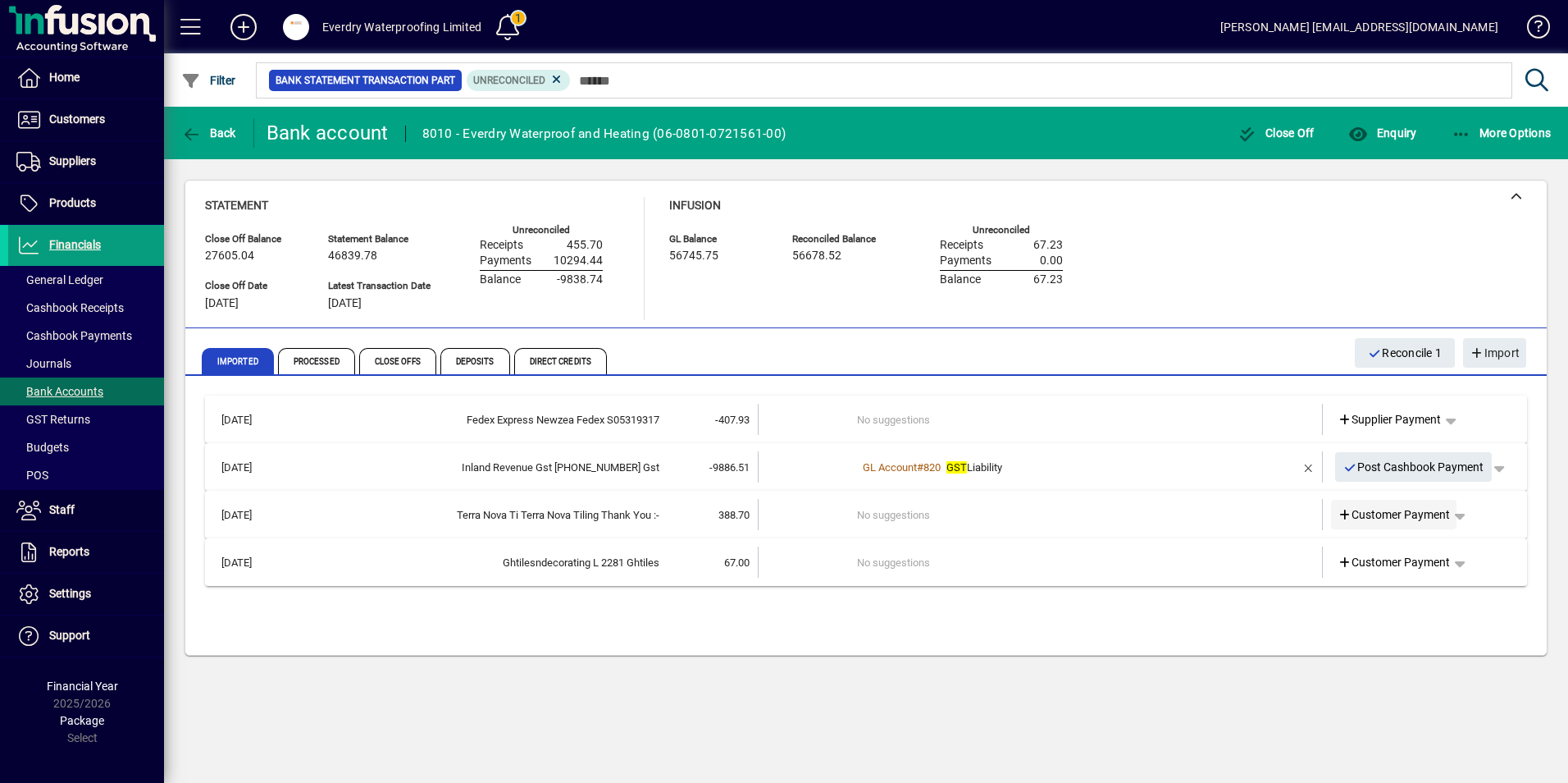
click at [1342, 514] on icon at bounding box center [1345, 515] width 15 height 12
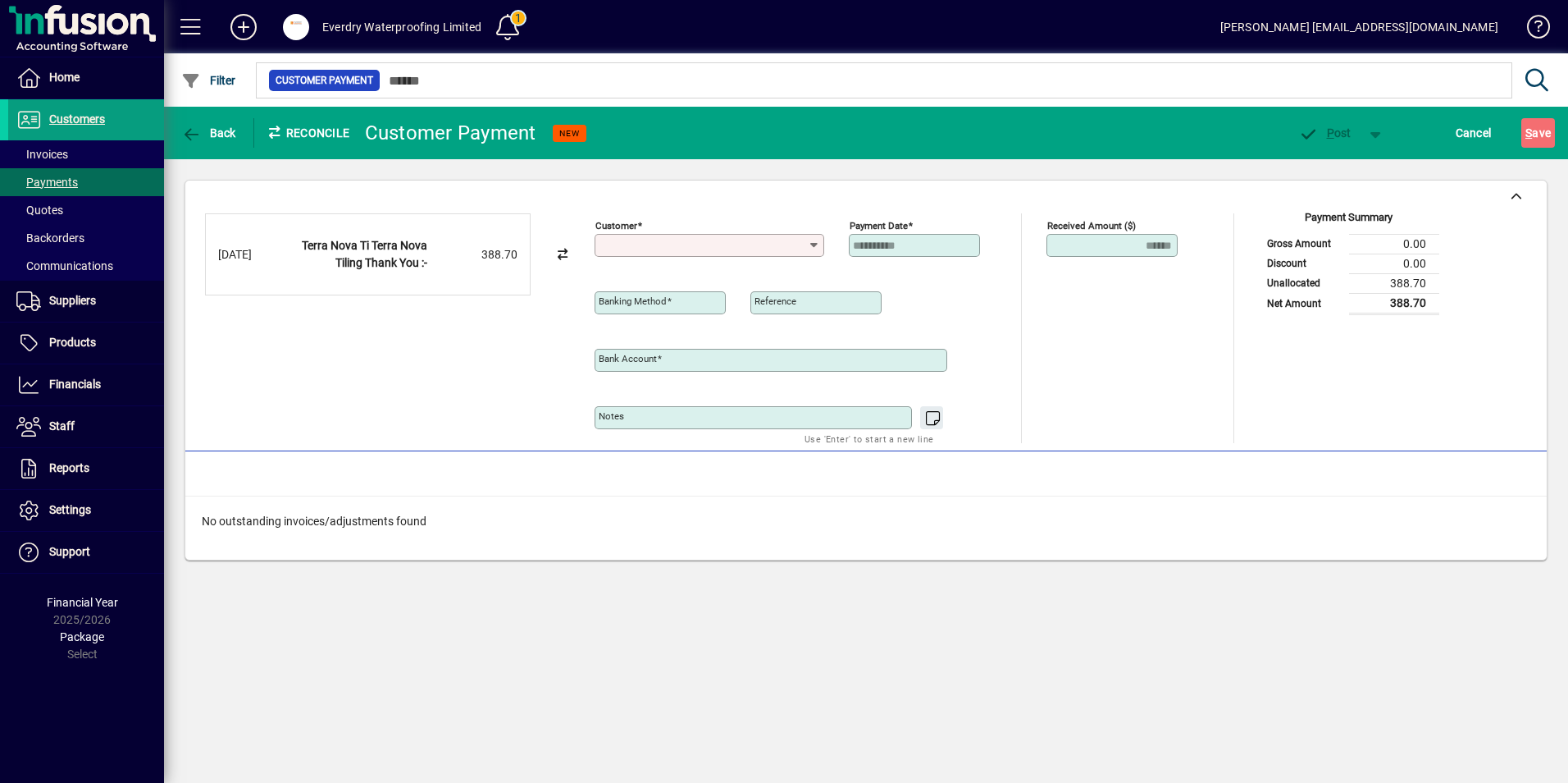
type input "**********"
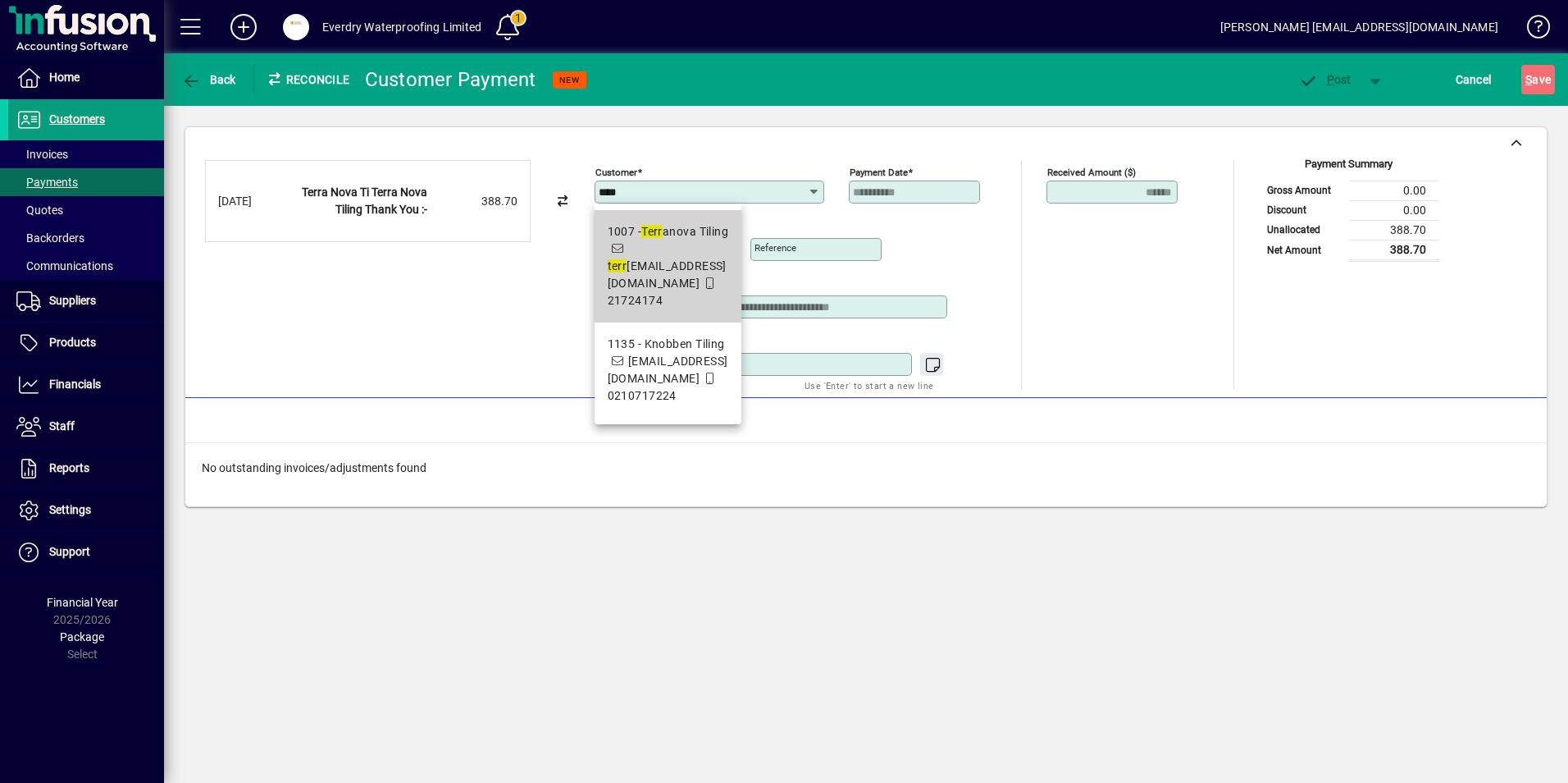
click at [659, 226] on em "Terr" at bounding box center [652, 231] width 21 height 13
type input "**********"
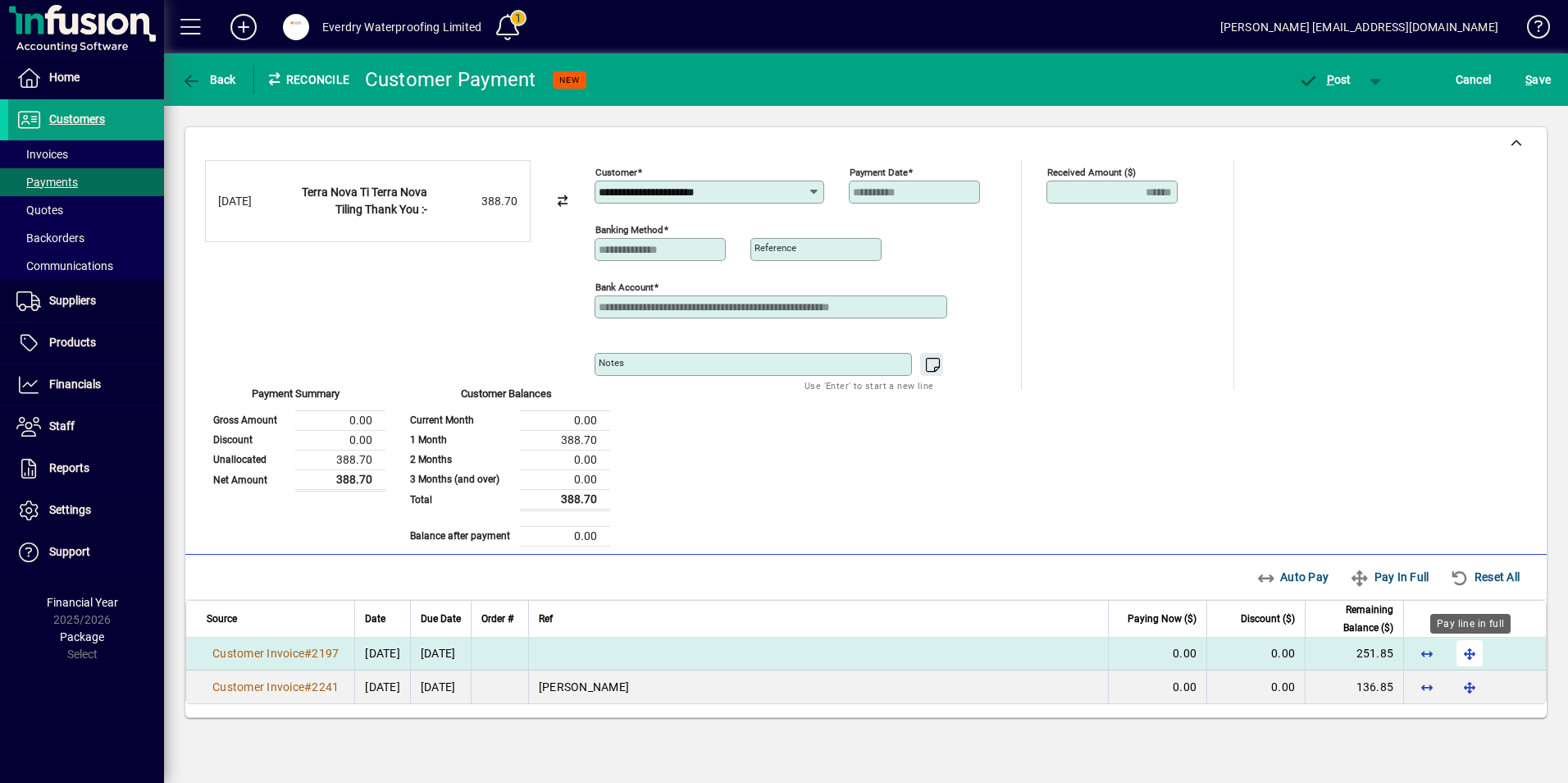
click at [1479, 654] on span "button" at bounding box center [1470, 653] width 40 height 40
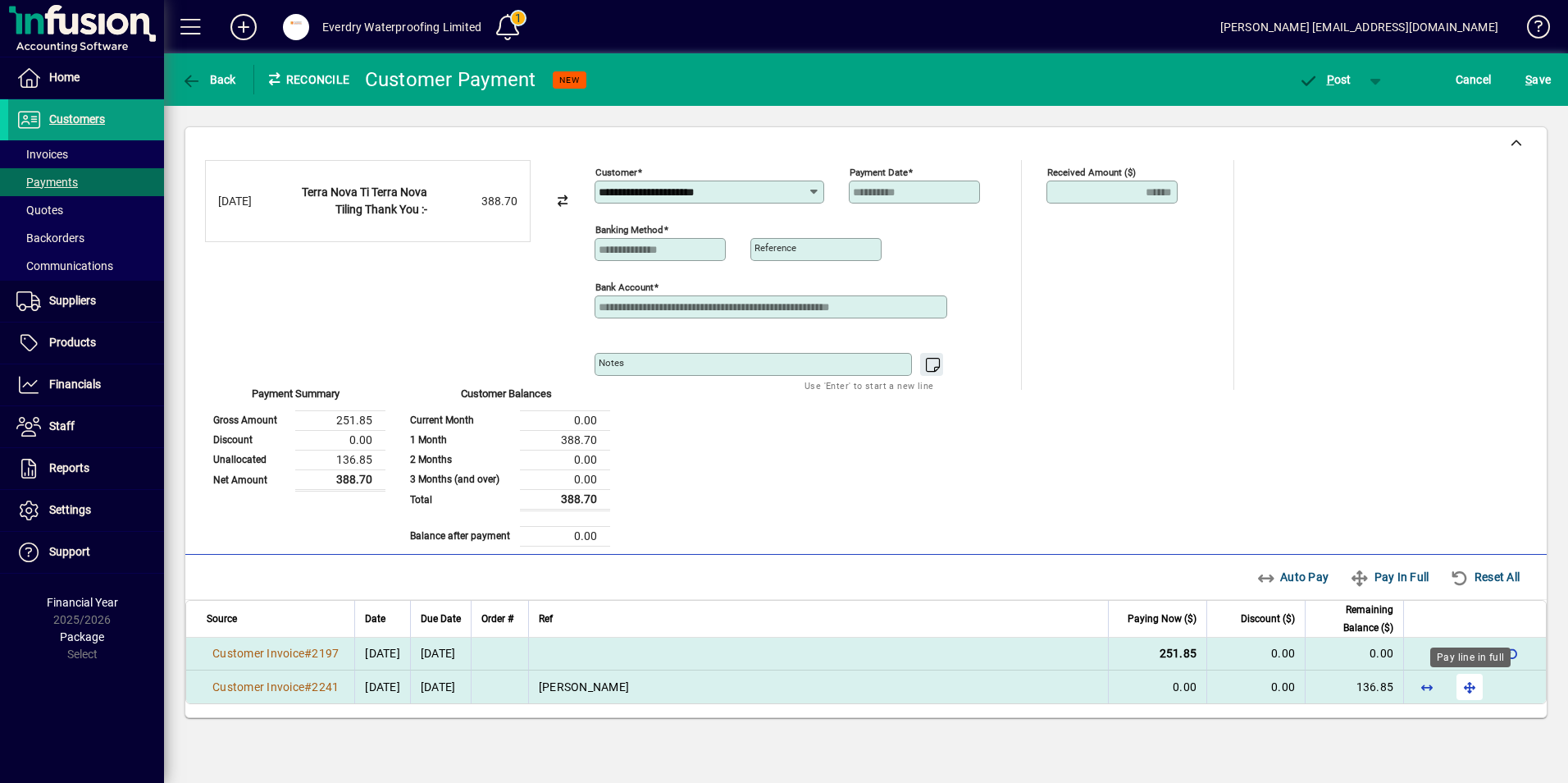
click at [1477, 687] on span "button" at bounding box center [1470, 687] width 40 height 40
click at [1345, 79] on span "P ost" at bounding box center [1324, 80] width 54 height 13
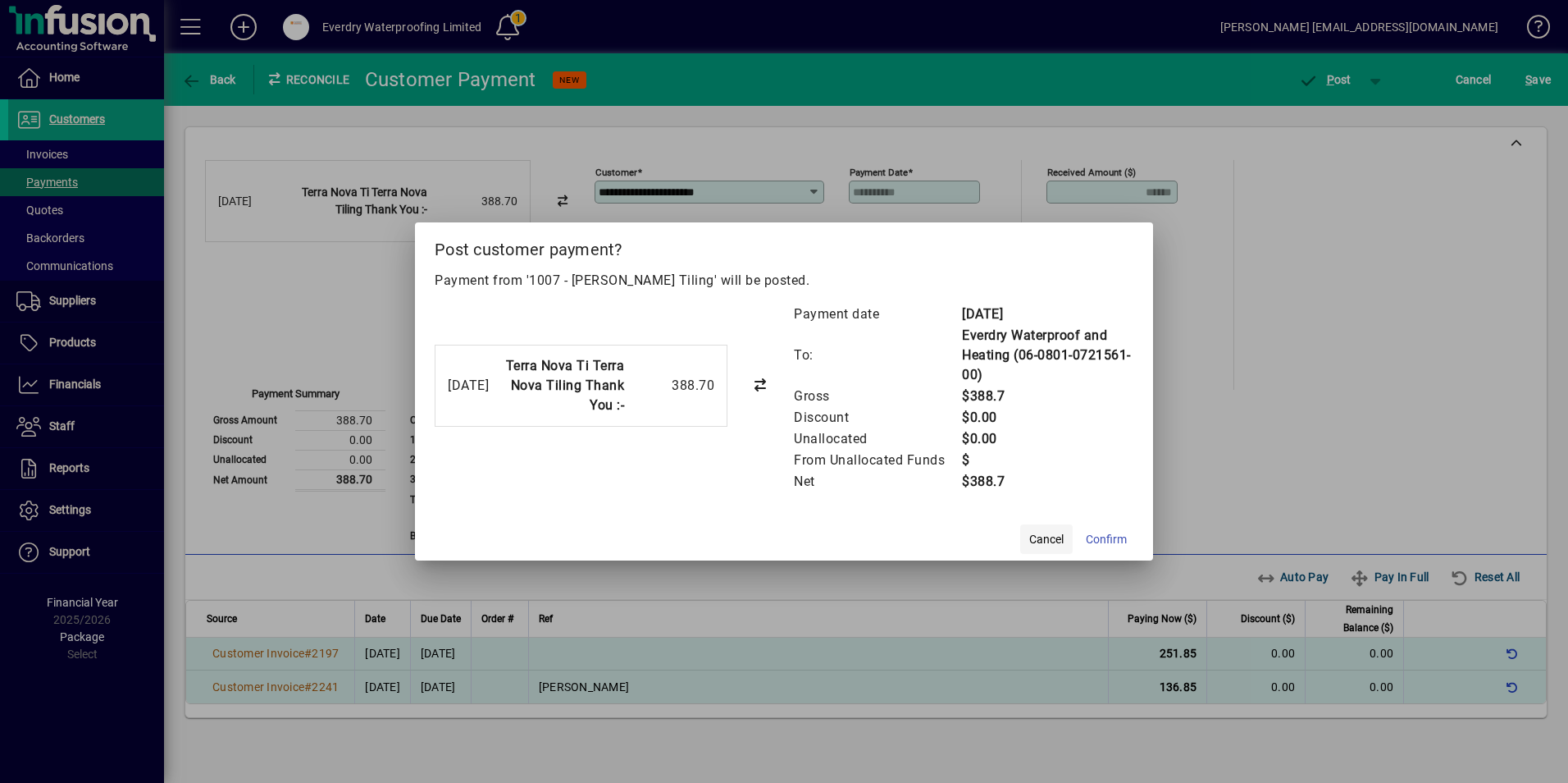
click at [1050, 537] on span "Cancel" at bounding box center [1047, 539] width 35 height 17
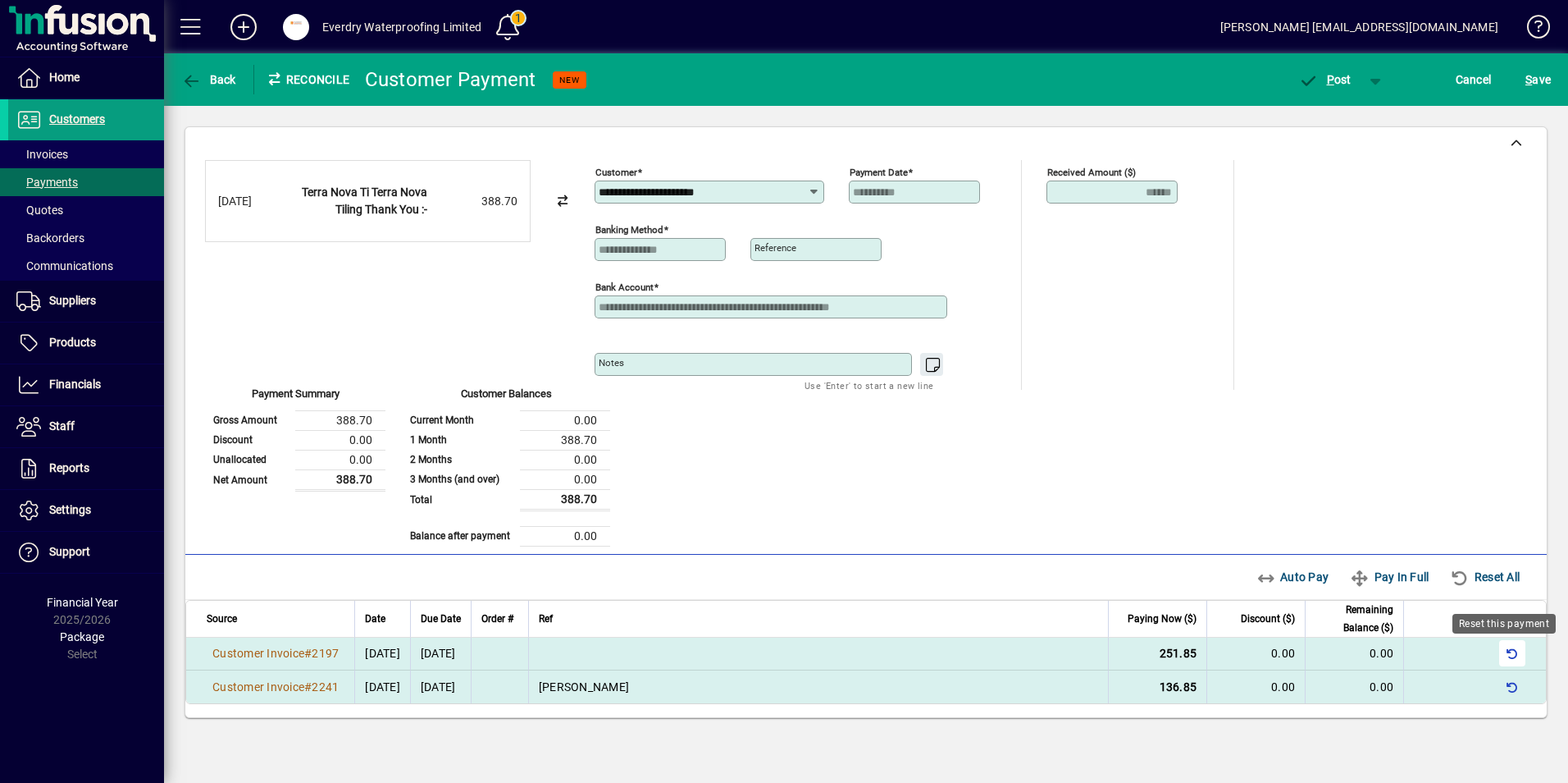
click at [1506, 643] on span "button" at bounding box center [1513, 653] width 40 height 40
click at [1477, 653] on span "button" at bounding box center [1470, 653] width 40 height 40
click at [1345, 82] on span "P ost" at bounding box center [1324, 80] width 54 height 13
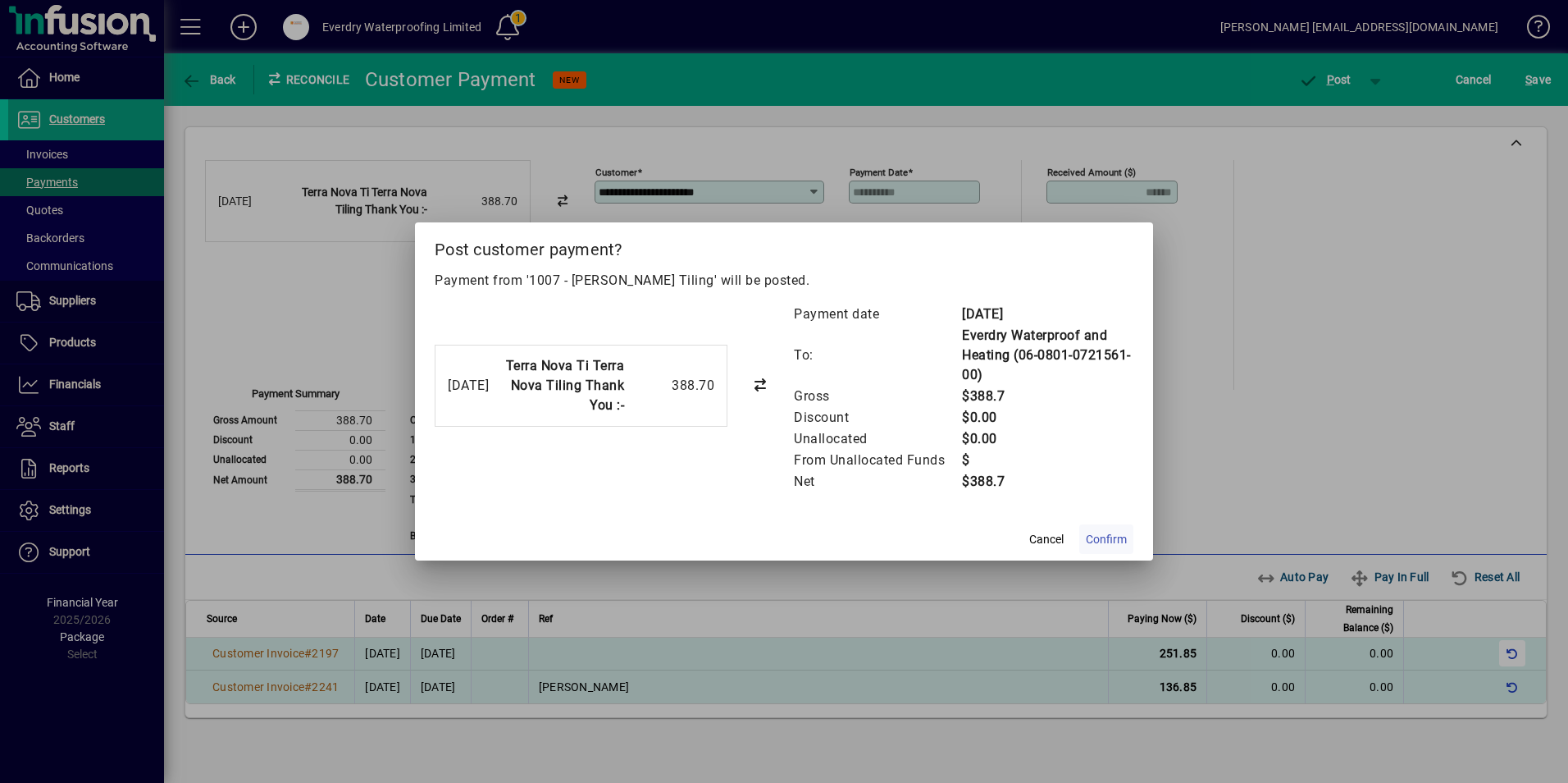
click at [1110, 548] on span "Confirm" at bounding box center [1106, 539] width 41 height 17
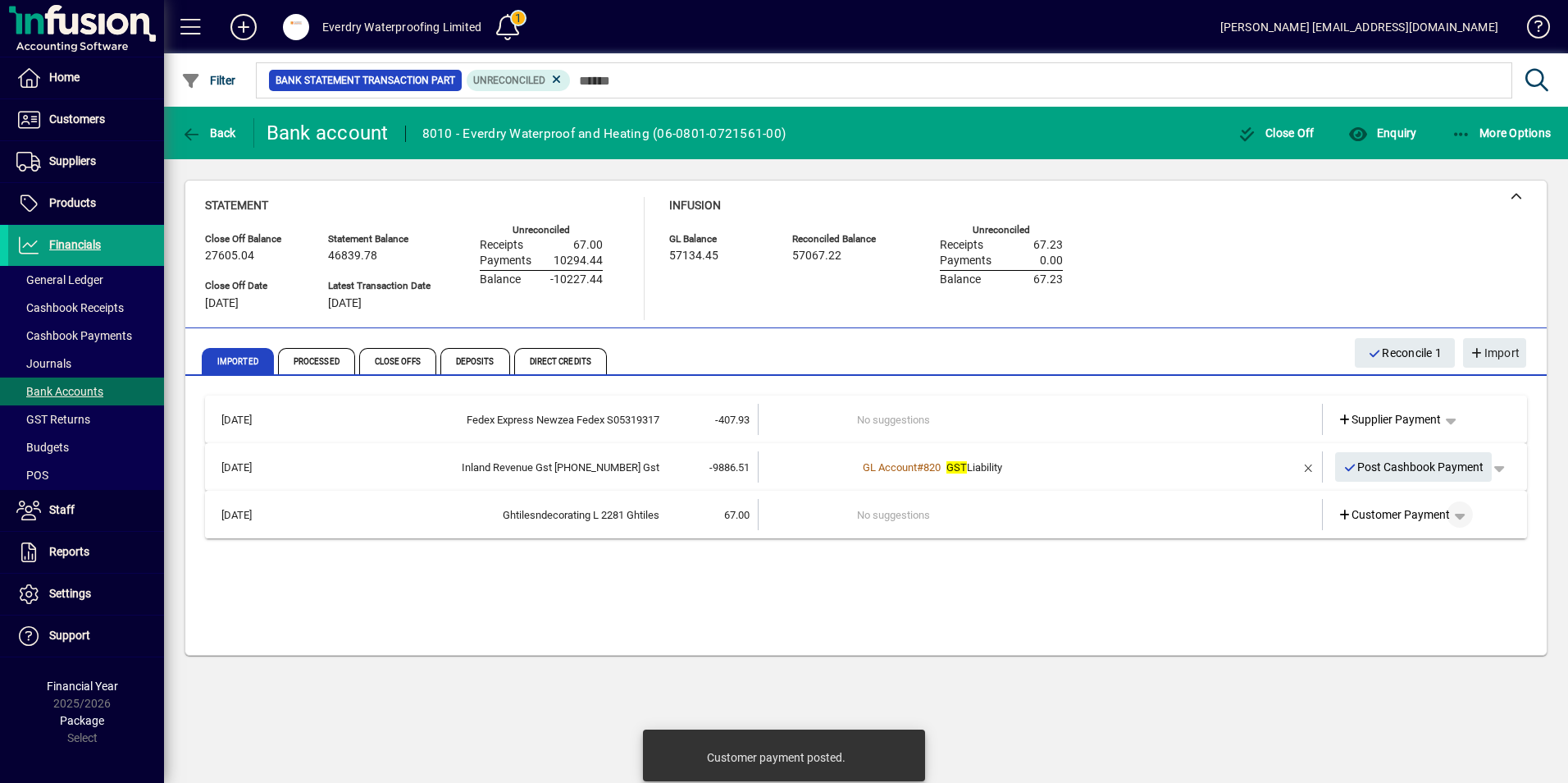
click at [1465, 504] on span "button" at bounding box center [1460, 515] width 40 height 40
click at [1337, 515] on div at bounding box center [784, 391] width 1568 height 783
click at [1340, 510] on icon at bounding box center [1345, 515] width 15 height 12
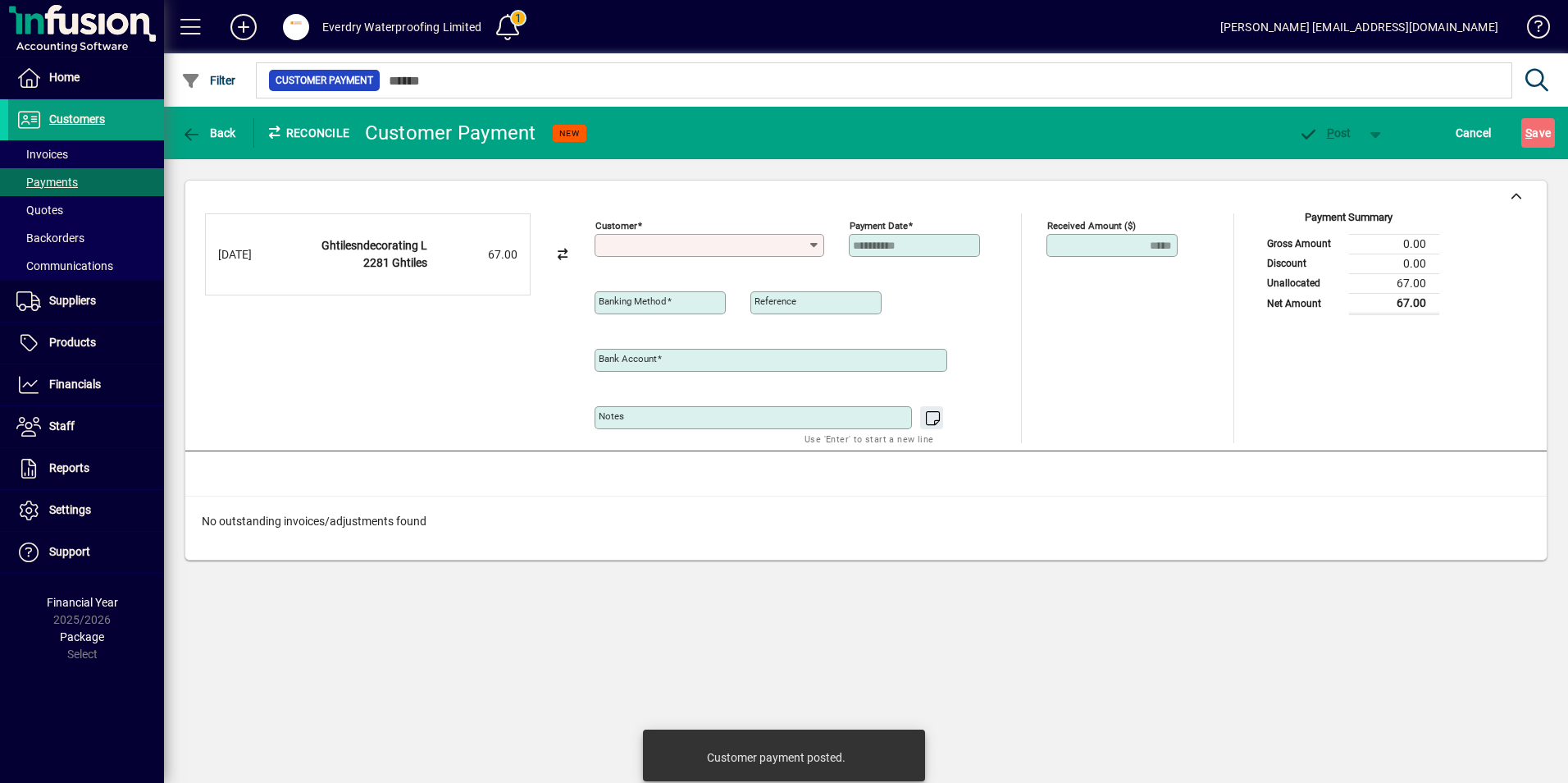
type input "**********"
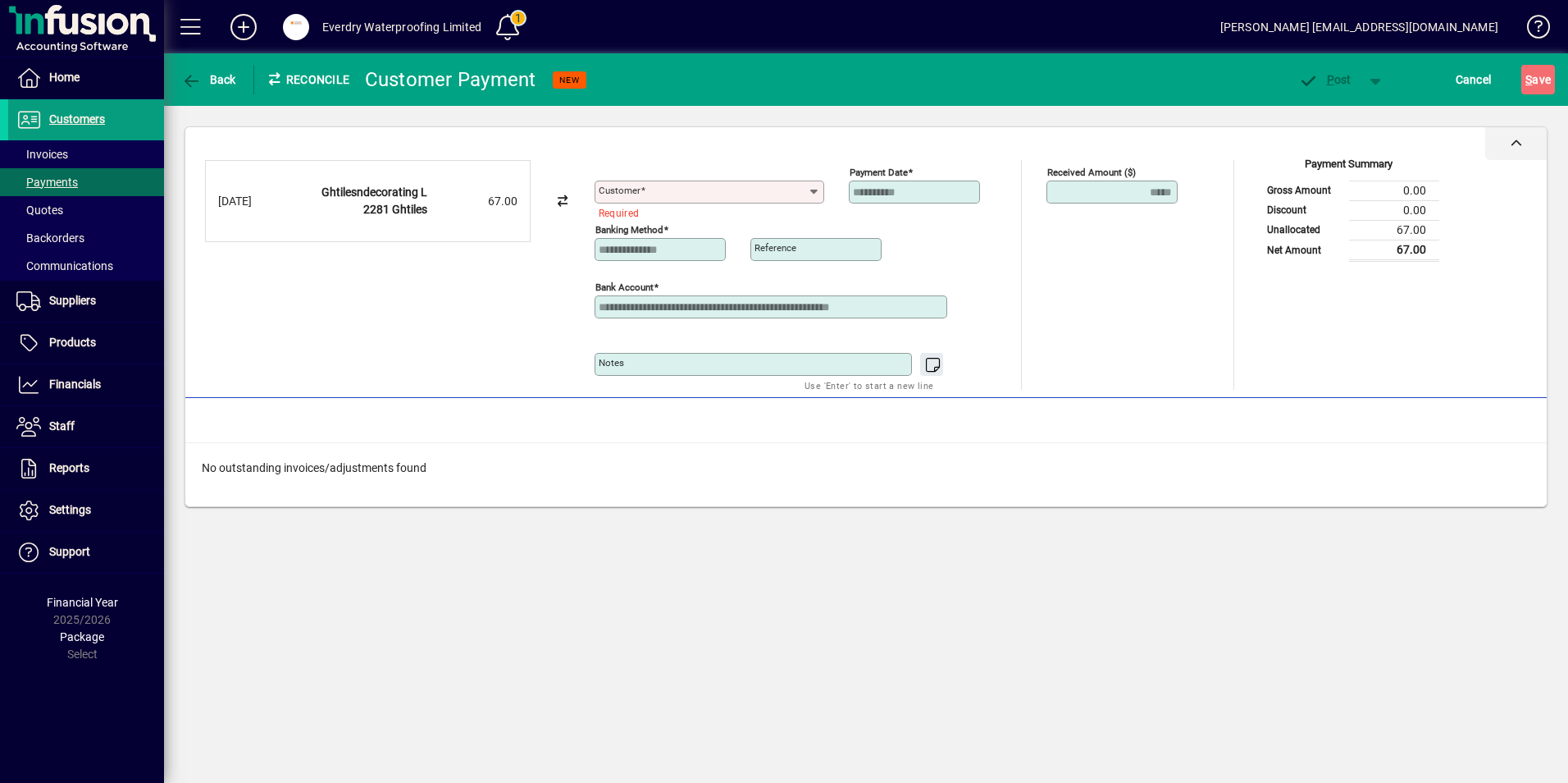
drag, startPoint x: 57, startPoint y: 166, endPoint x: 209, endPoint y: 130, distance: 156.2
click at [209, 130] on div at bounding box center [866, 143] width 1361 height 33
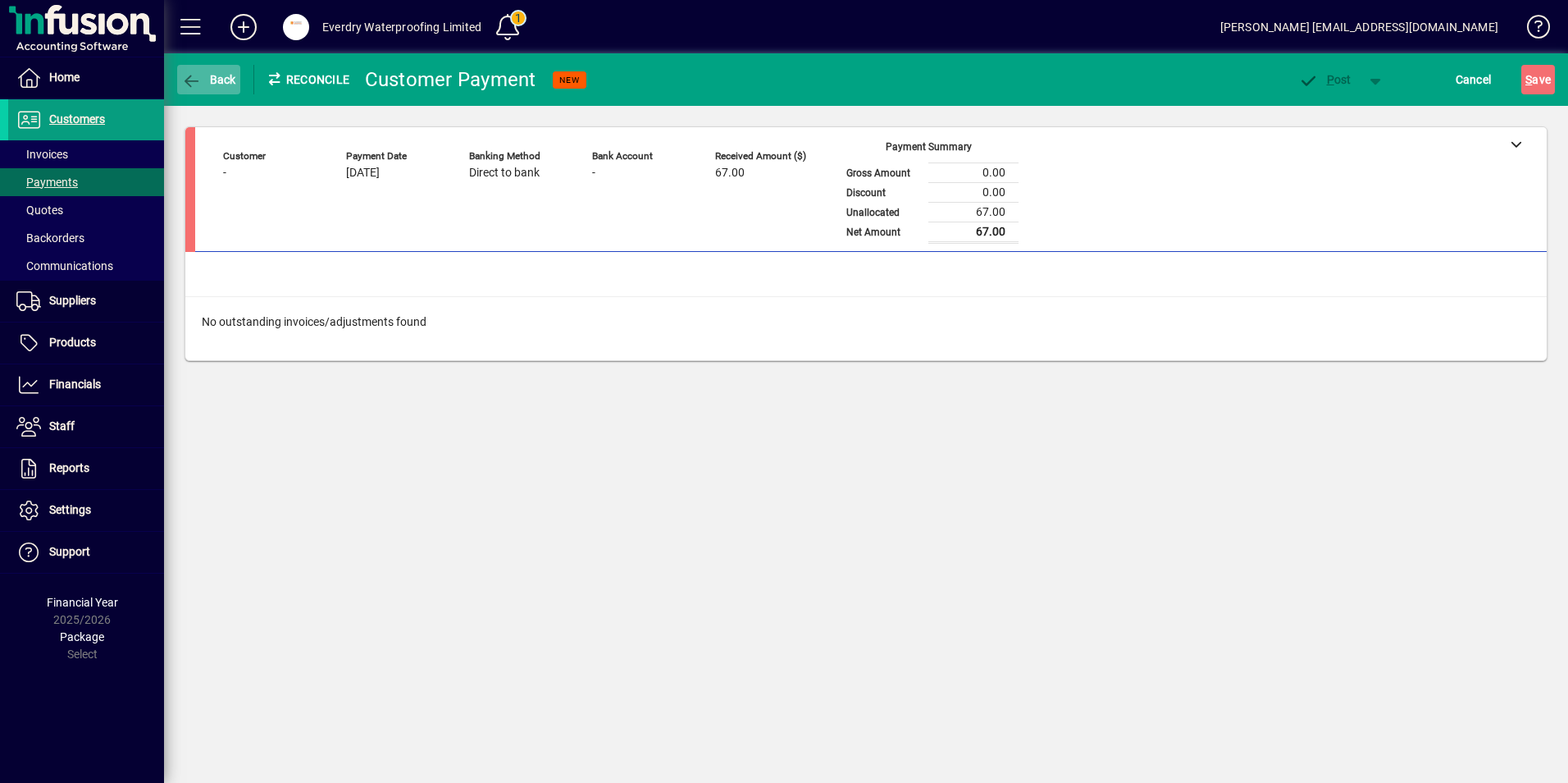
click at [189, 91] on span "button" at bounding box center [208, 80] width 63 height 40
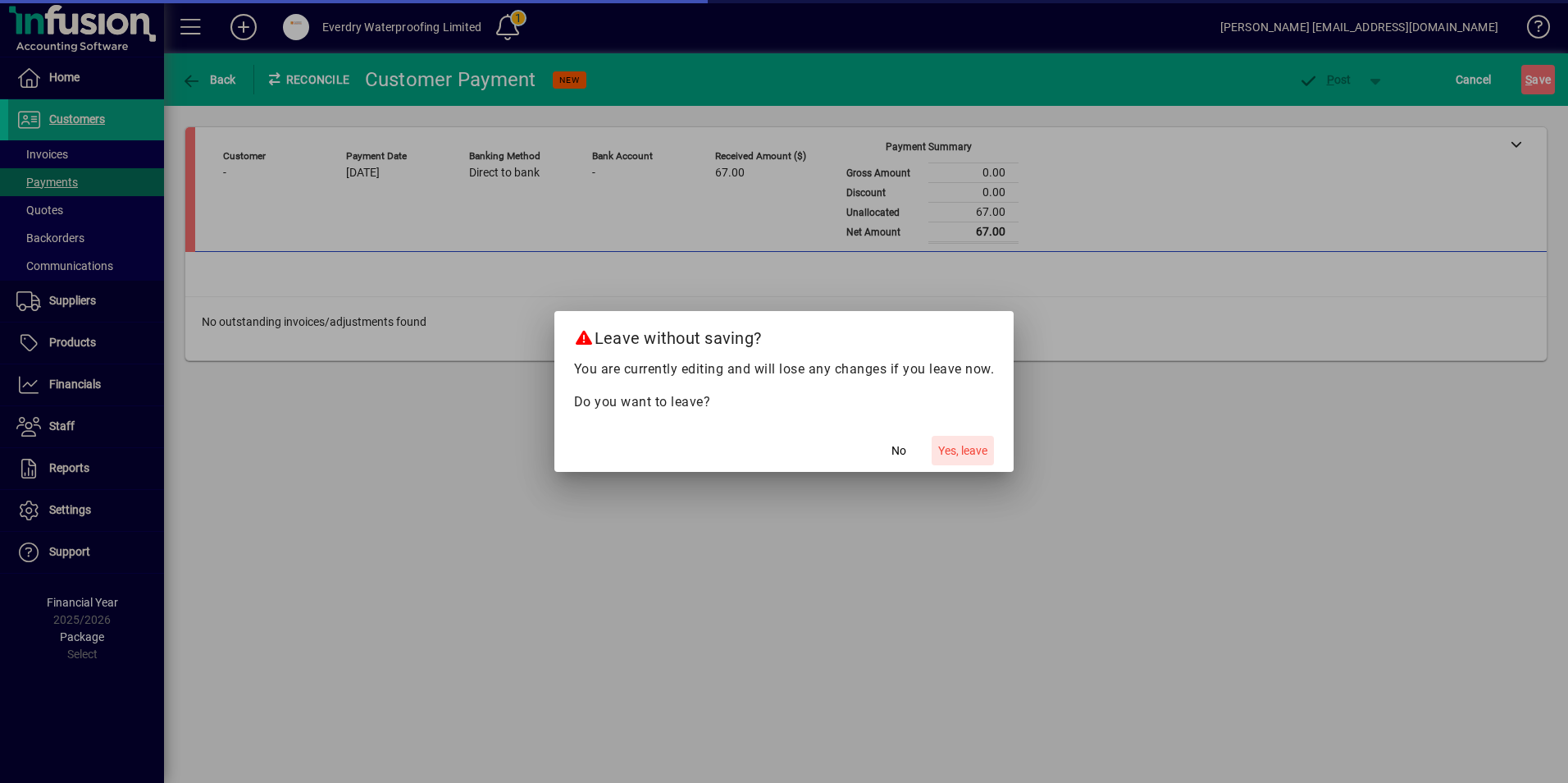
click at [956, 443] on span "Yes, leave" at bounding box center [963, 450] width 49 height 17
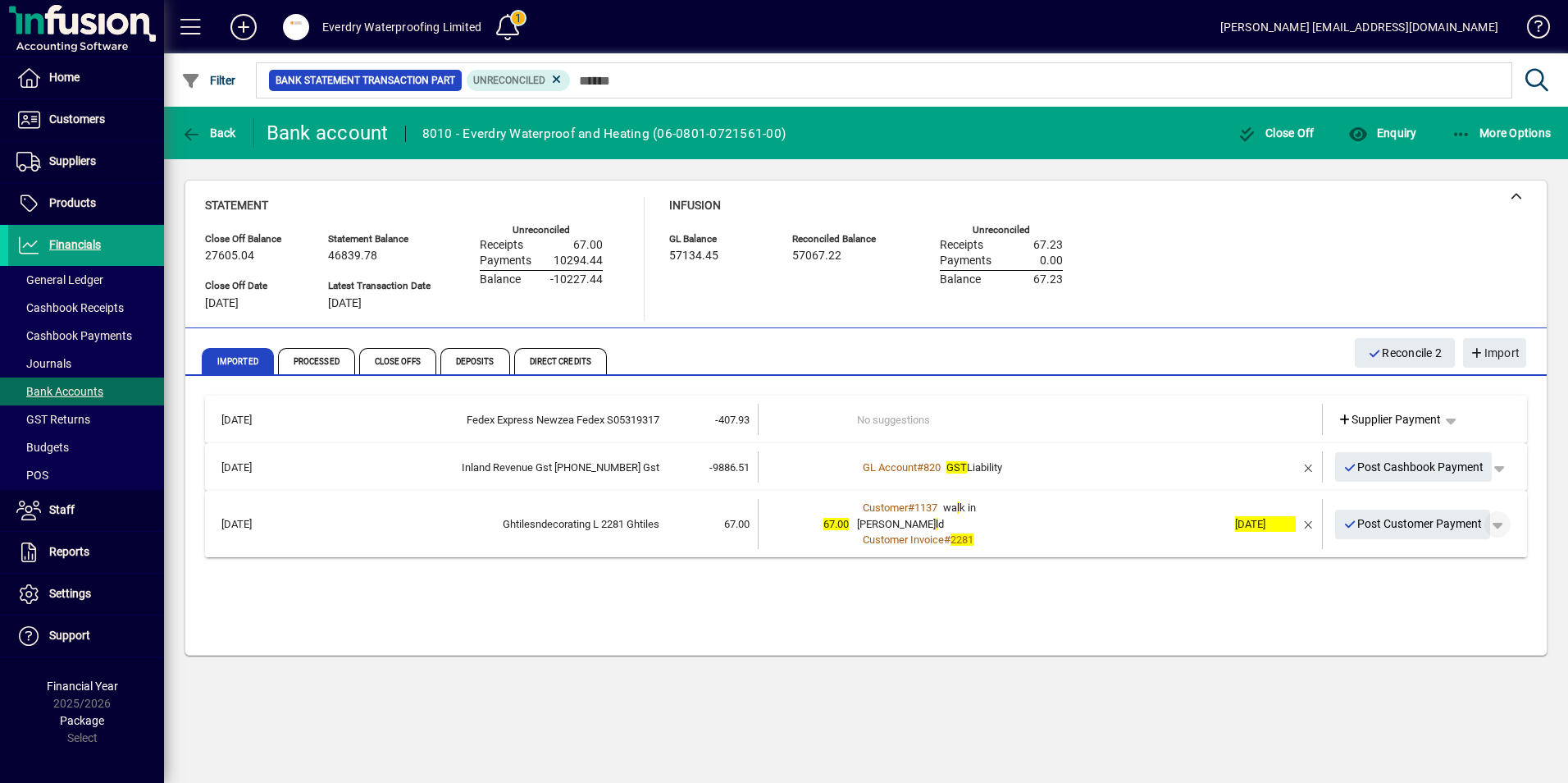
click at [1507, 527] on span "button" at bounding box center [1498, 524] width 40 height 40
click at [1399, 561] on span "Customer Payment" at bounding box center [1446, 559] width 119 height 20
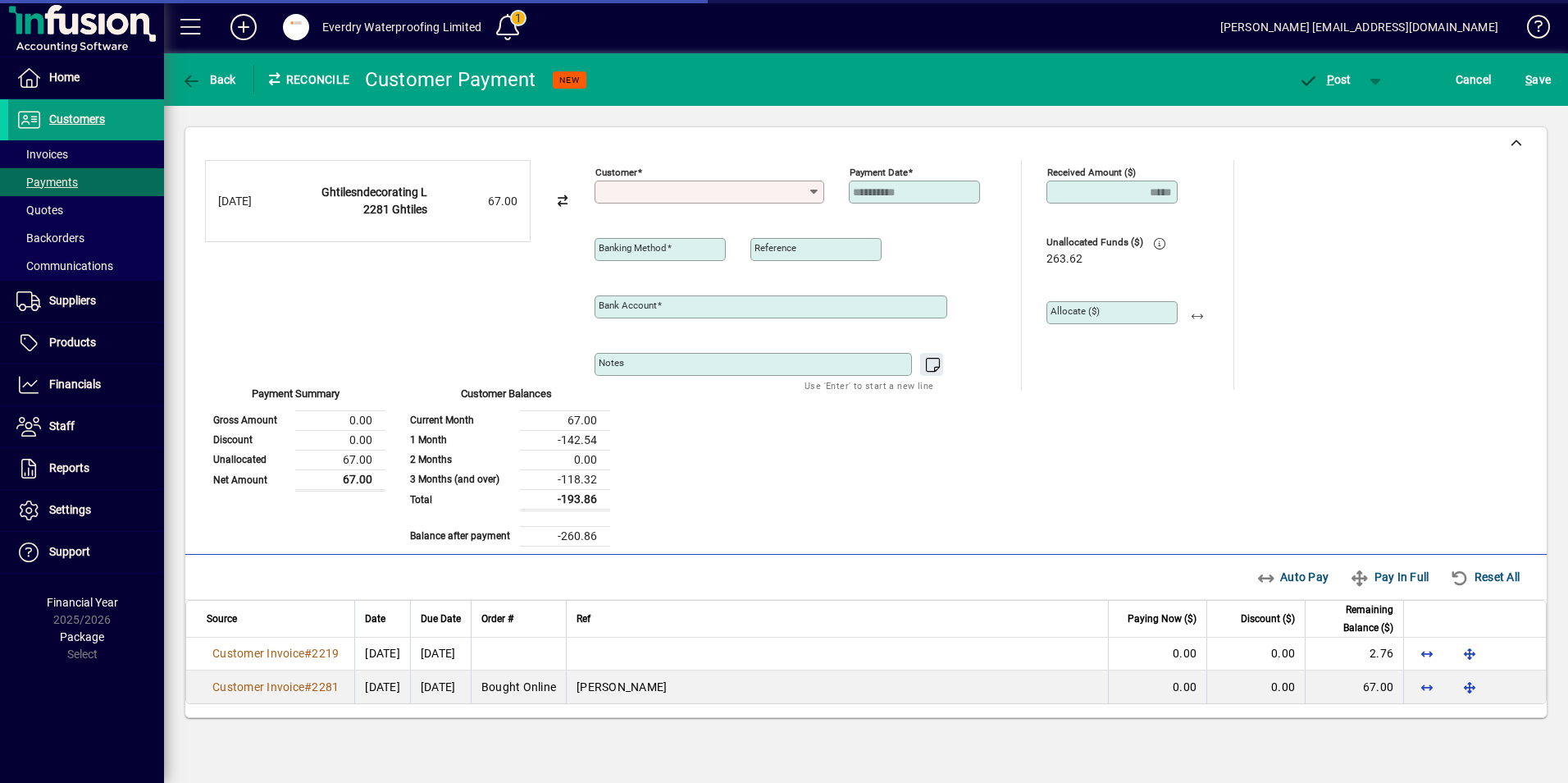
type input "**********"
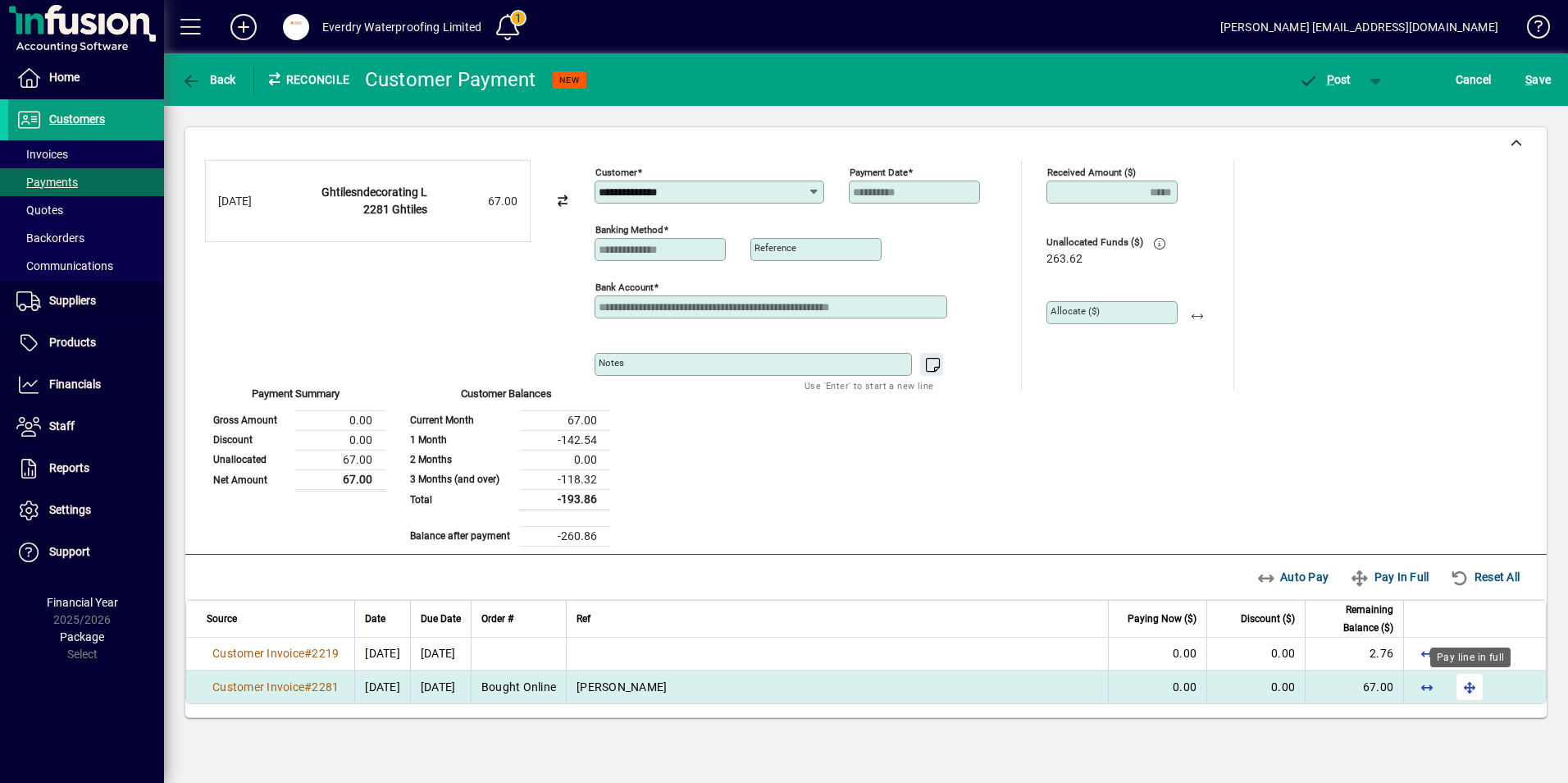
click at [1470, 687] on span "button" at bounding box center [1470, 687] width 40 height 40
click at [1344, 88] on span "button" at bounding box center [1325, 80] width 70 height 40
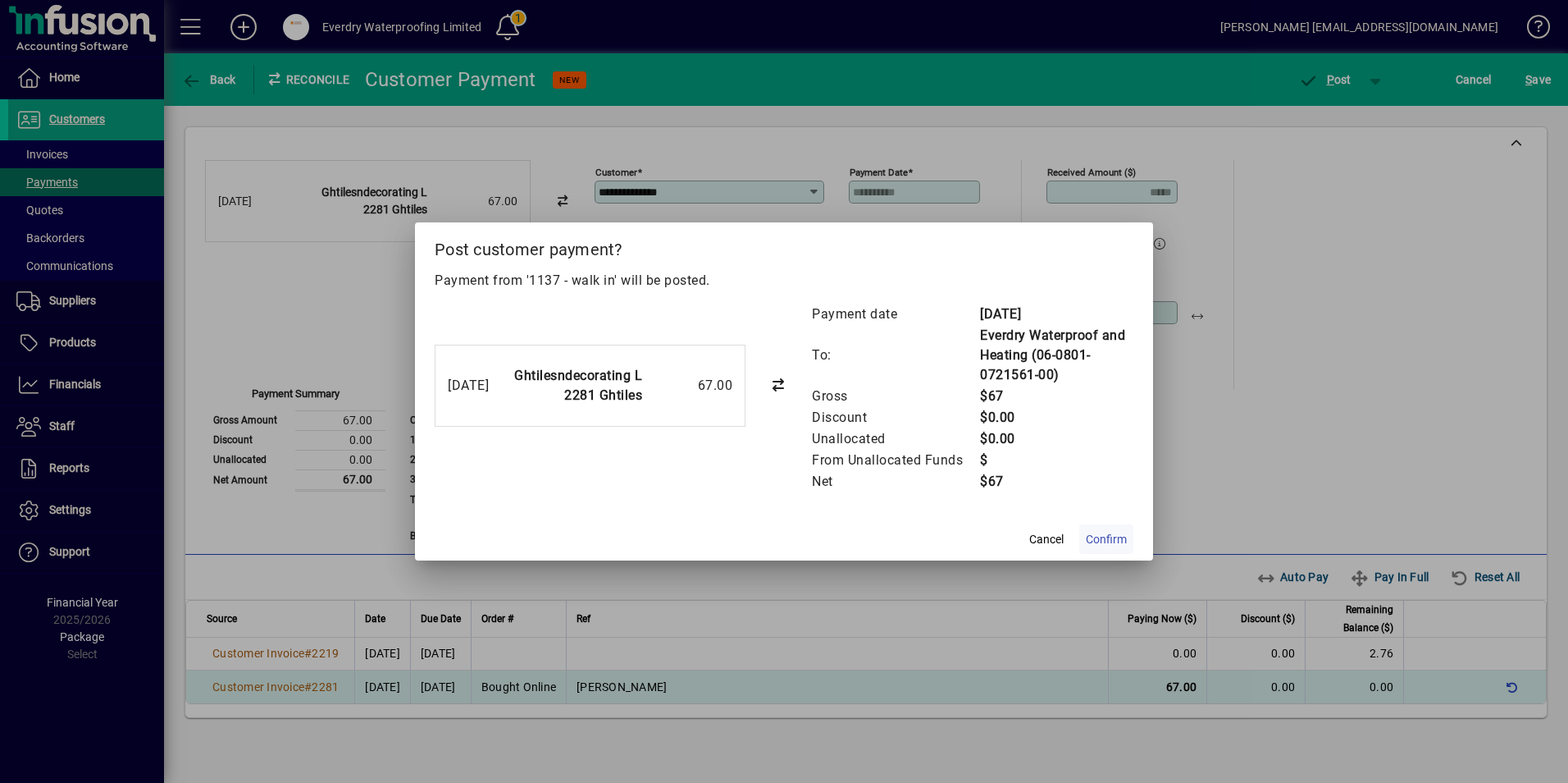
click at [1099, 535] on span "Confirm" at bounding box center [1106, 539] width 41 height 17
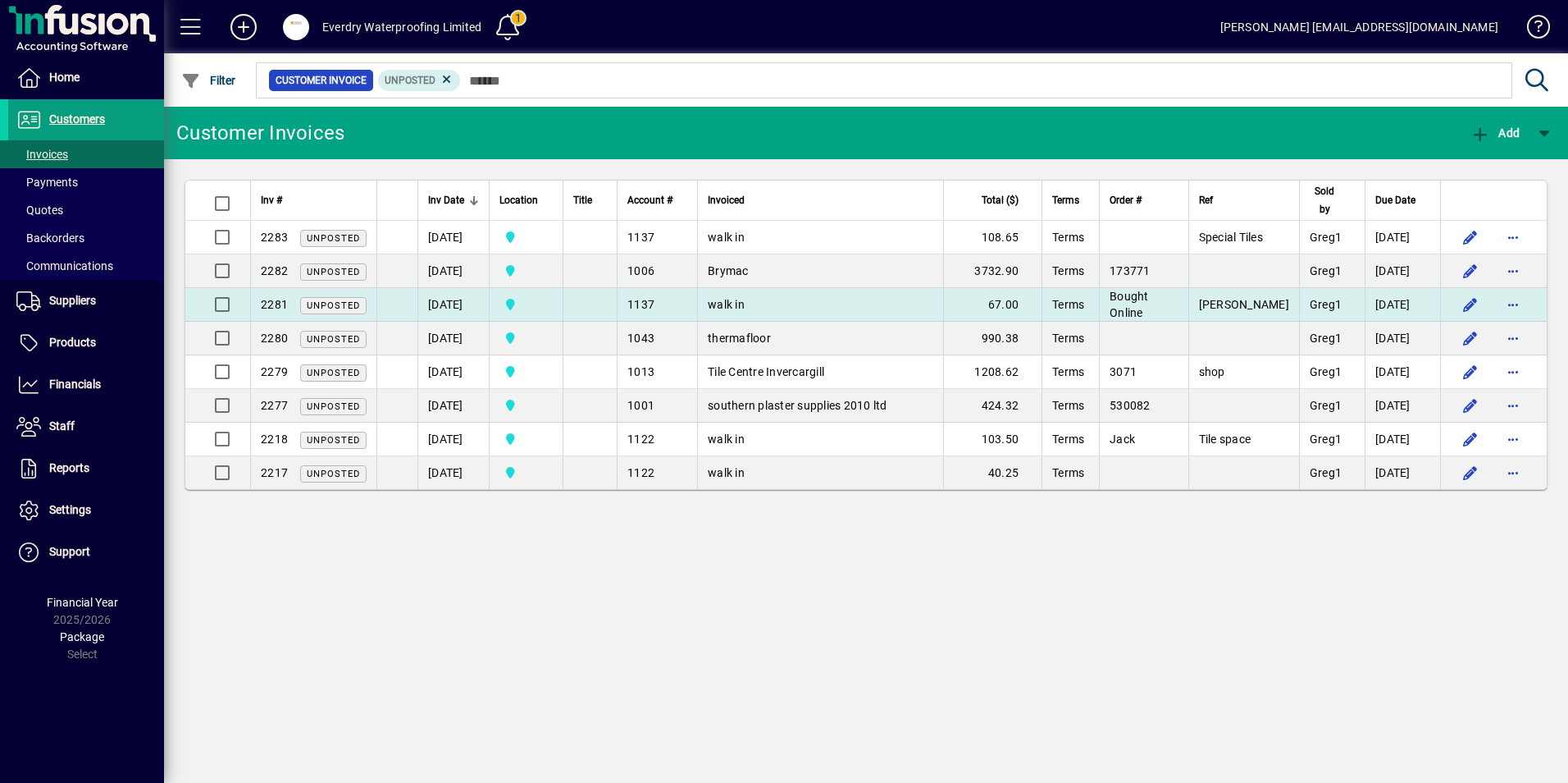
click at [263, 298] on span "2281" at bounding box center [274, 305] width 27 height 13
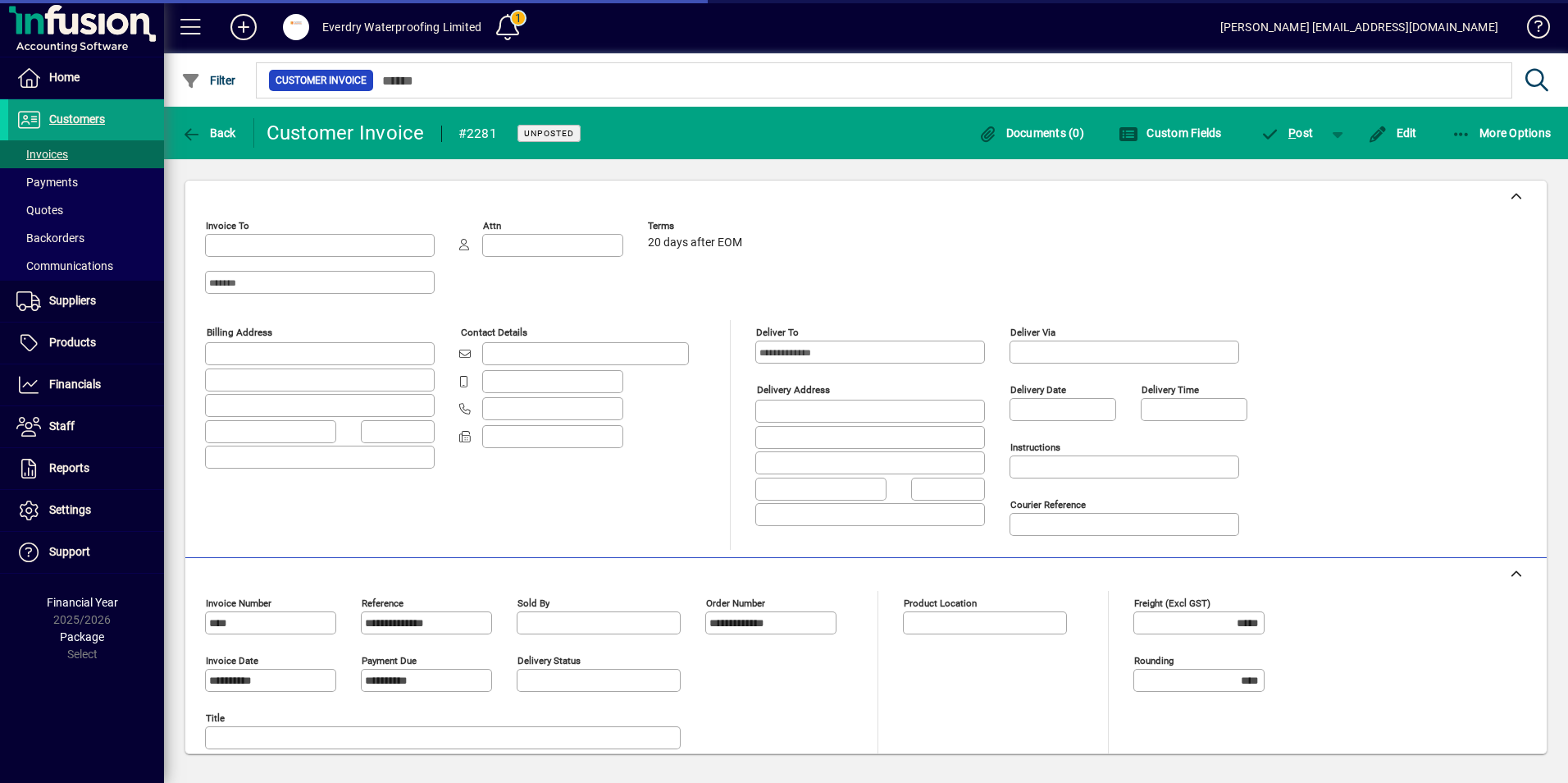
type input "**********"
type input "*******"
type input "**********"
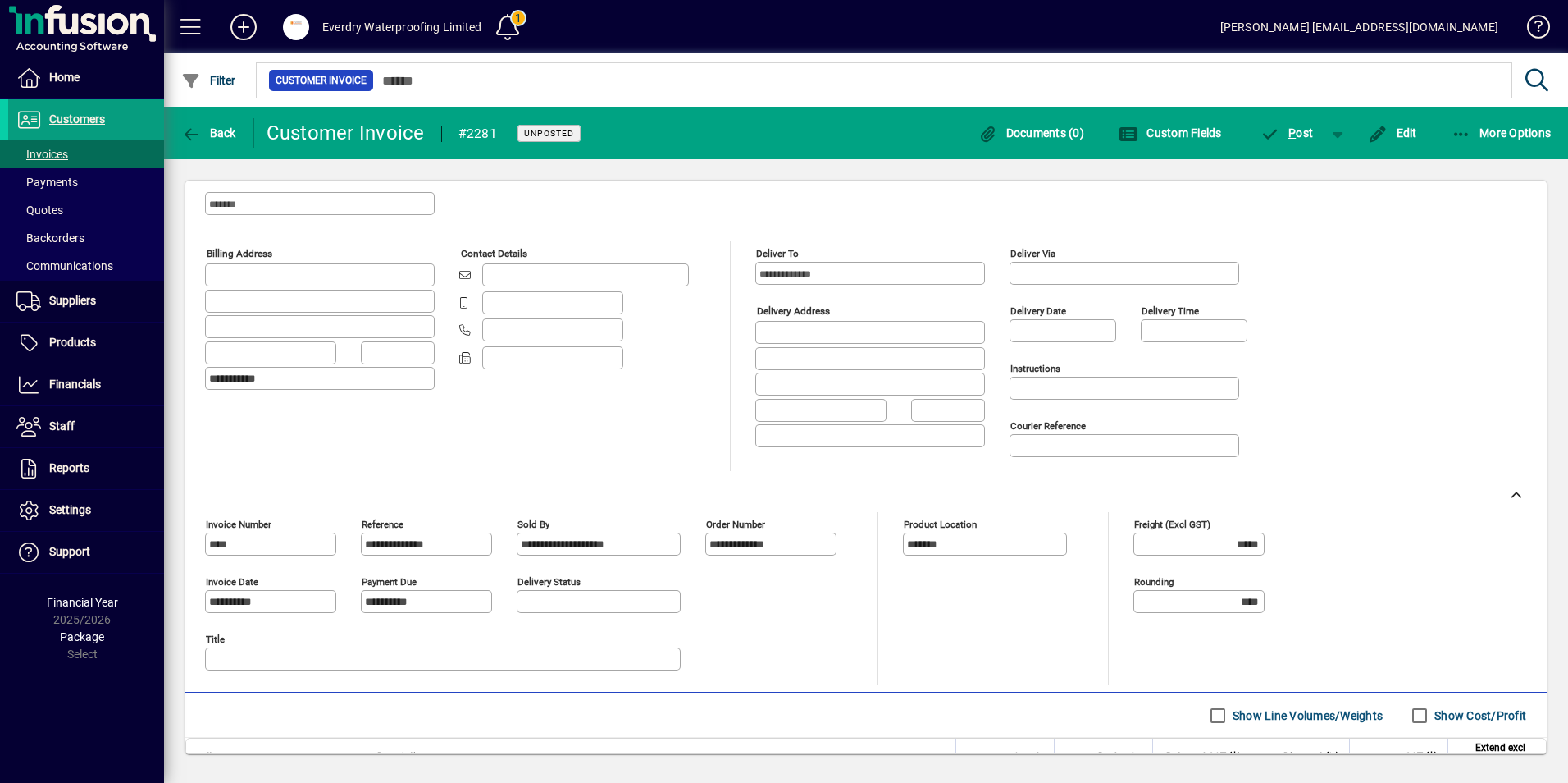
scroll to position [63, 0]
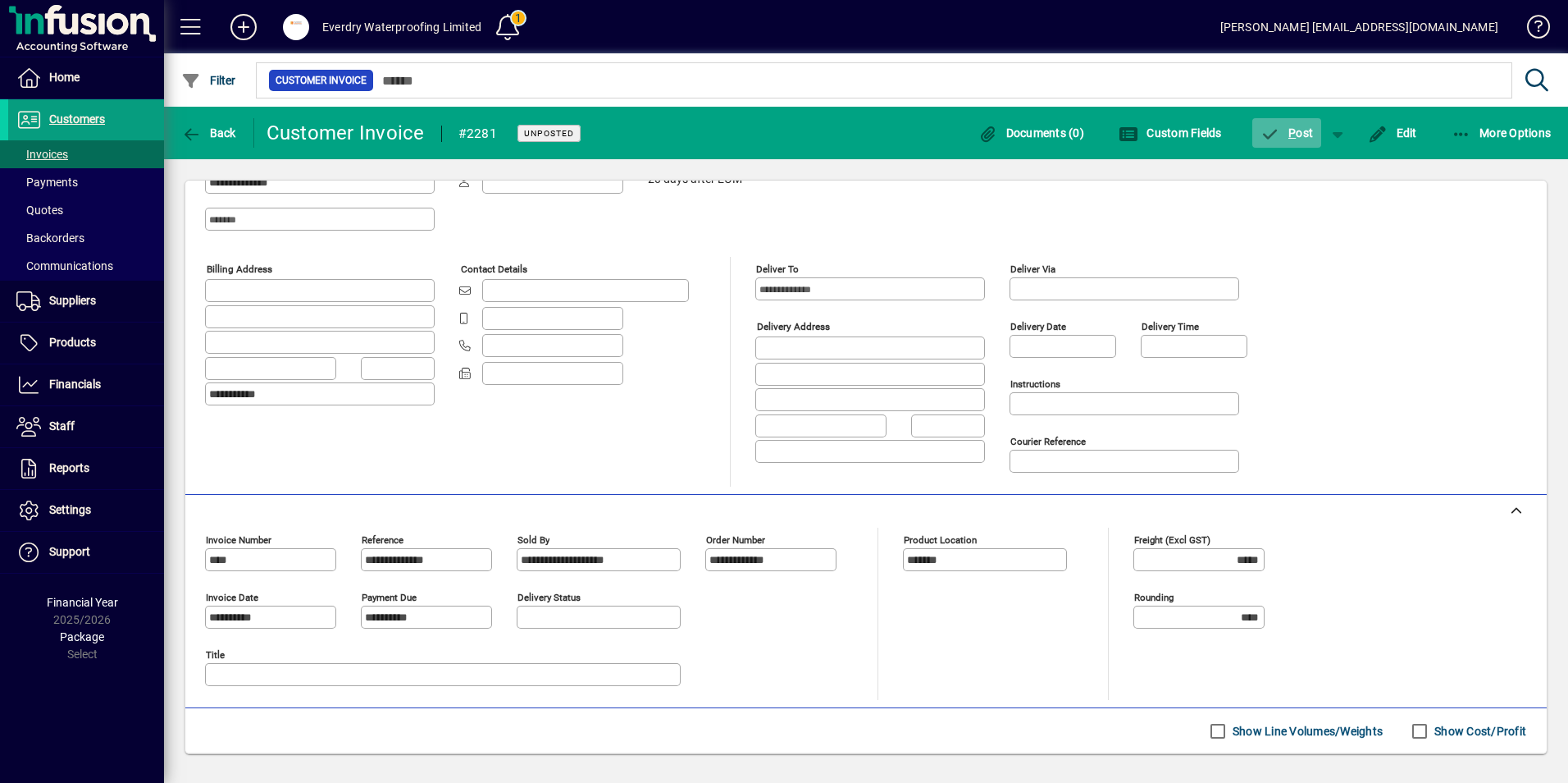
click at [1294, 132] on span "P" at bounding box center [1292, 133] width 7 height 13
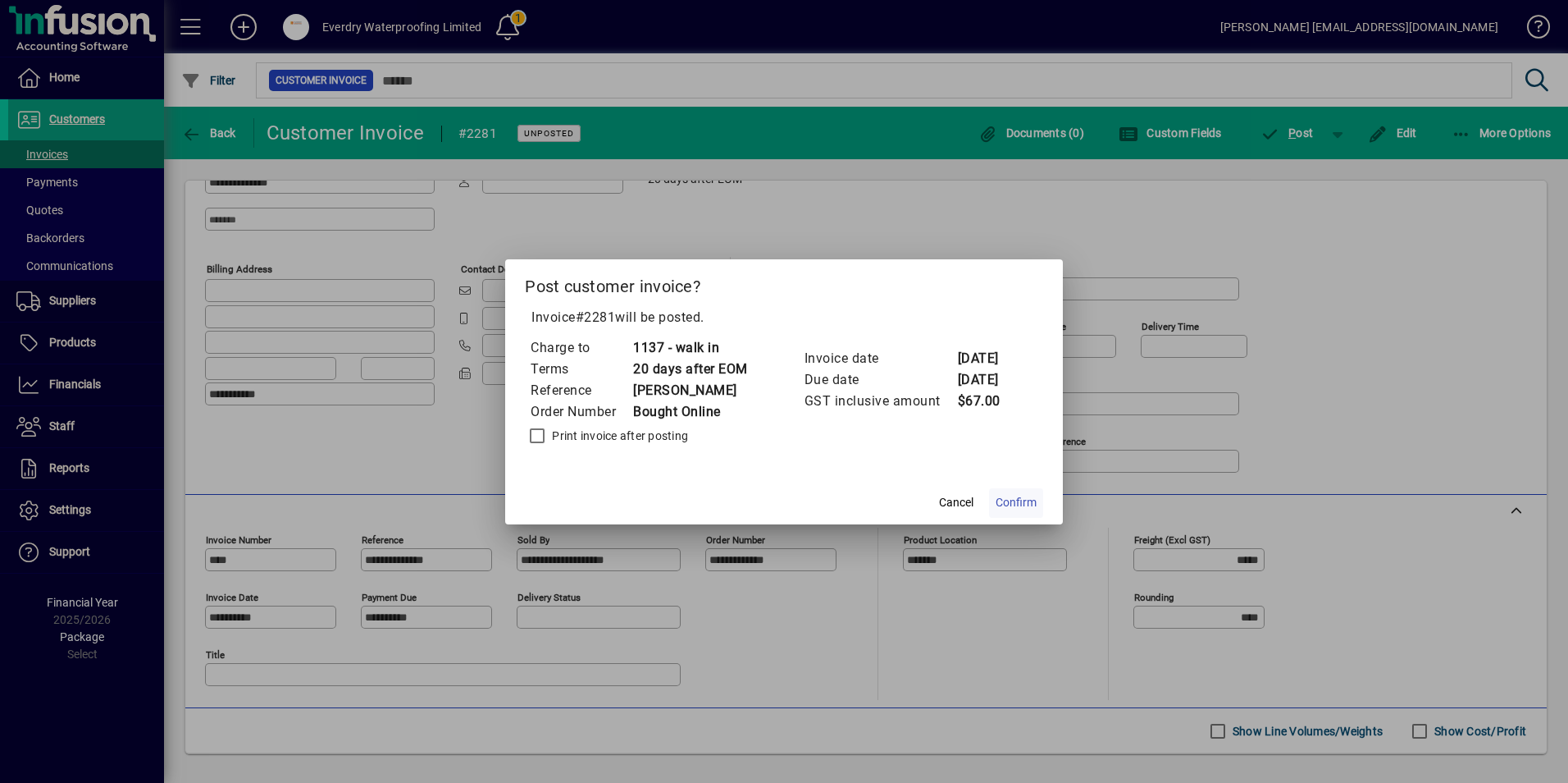
click at [1030, 504] on span "Confirm" at bounding box center [1017, 502] width 41 height 17
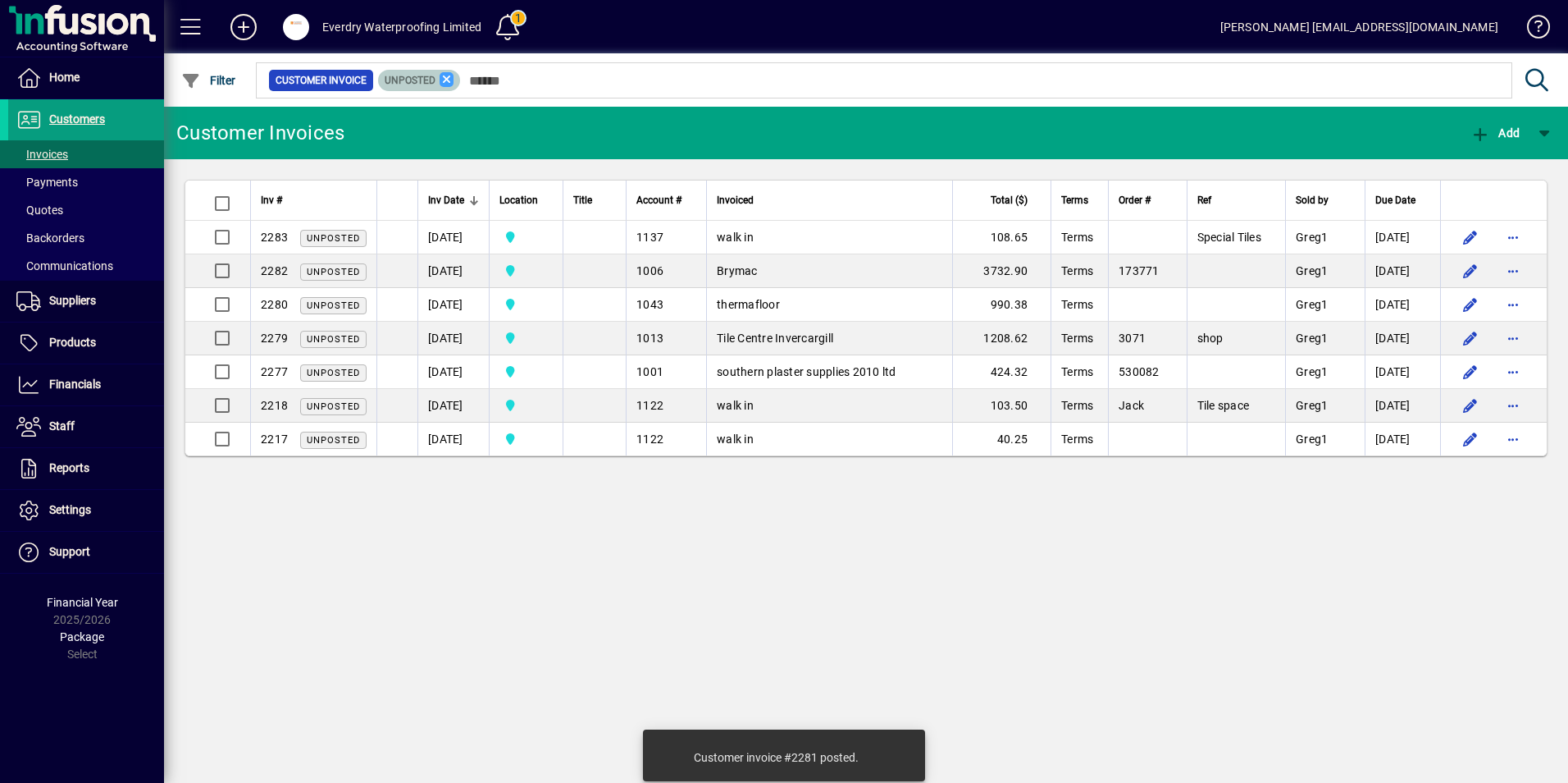
click at [448, 80] on icon at bounding box center [447, 80] width 15 height 15
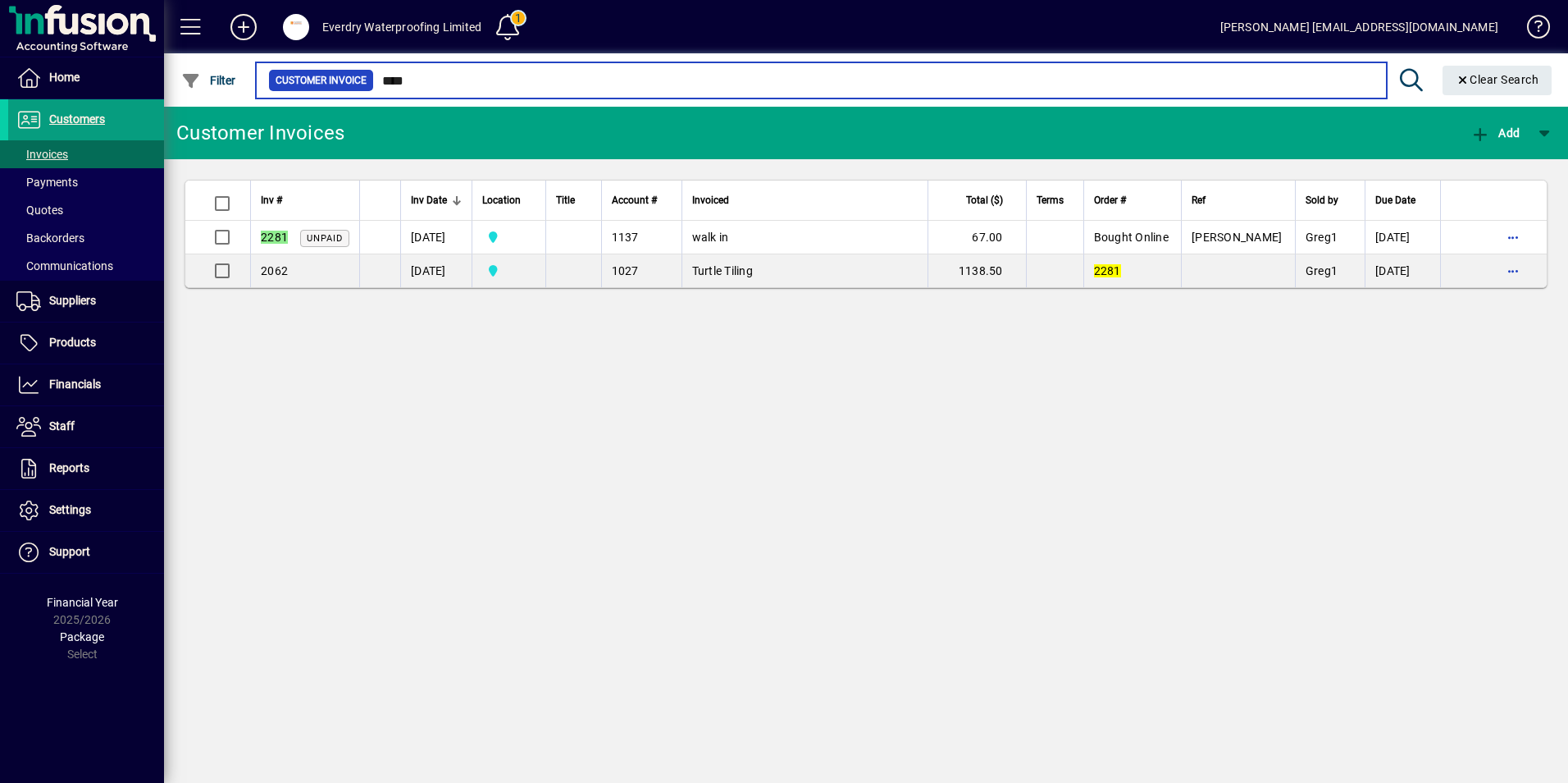
type input "****"
